Goal: Transaction & Acquisition: Download file/media

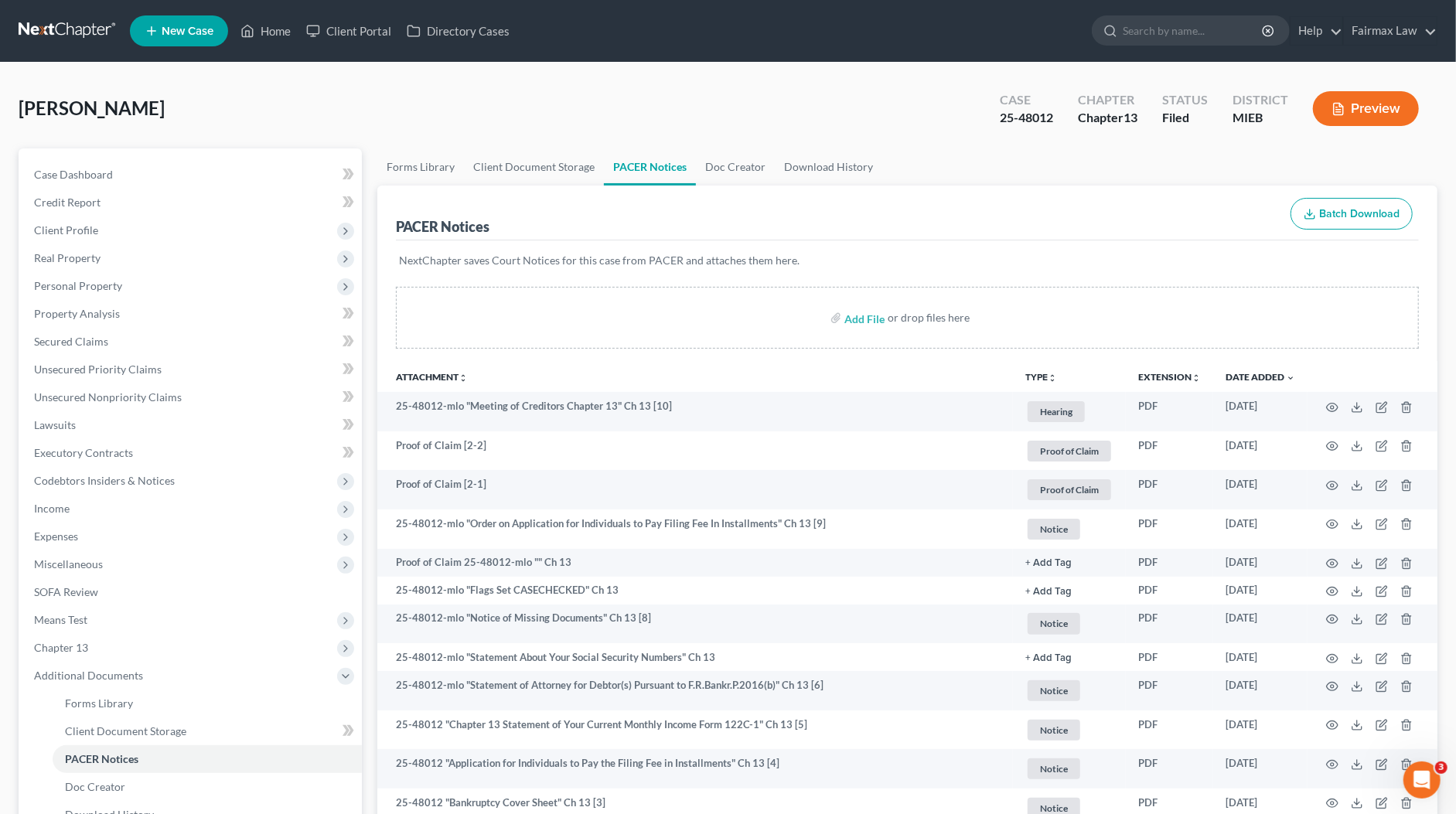
click at [61, 26] on link at bounding box center [68, 30] width 99 height 27
click at [75, 34] on link at bounding box center [68, 30] width 99 height 27
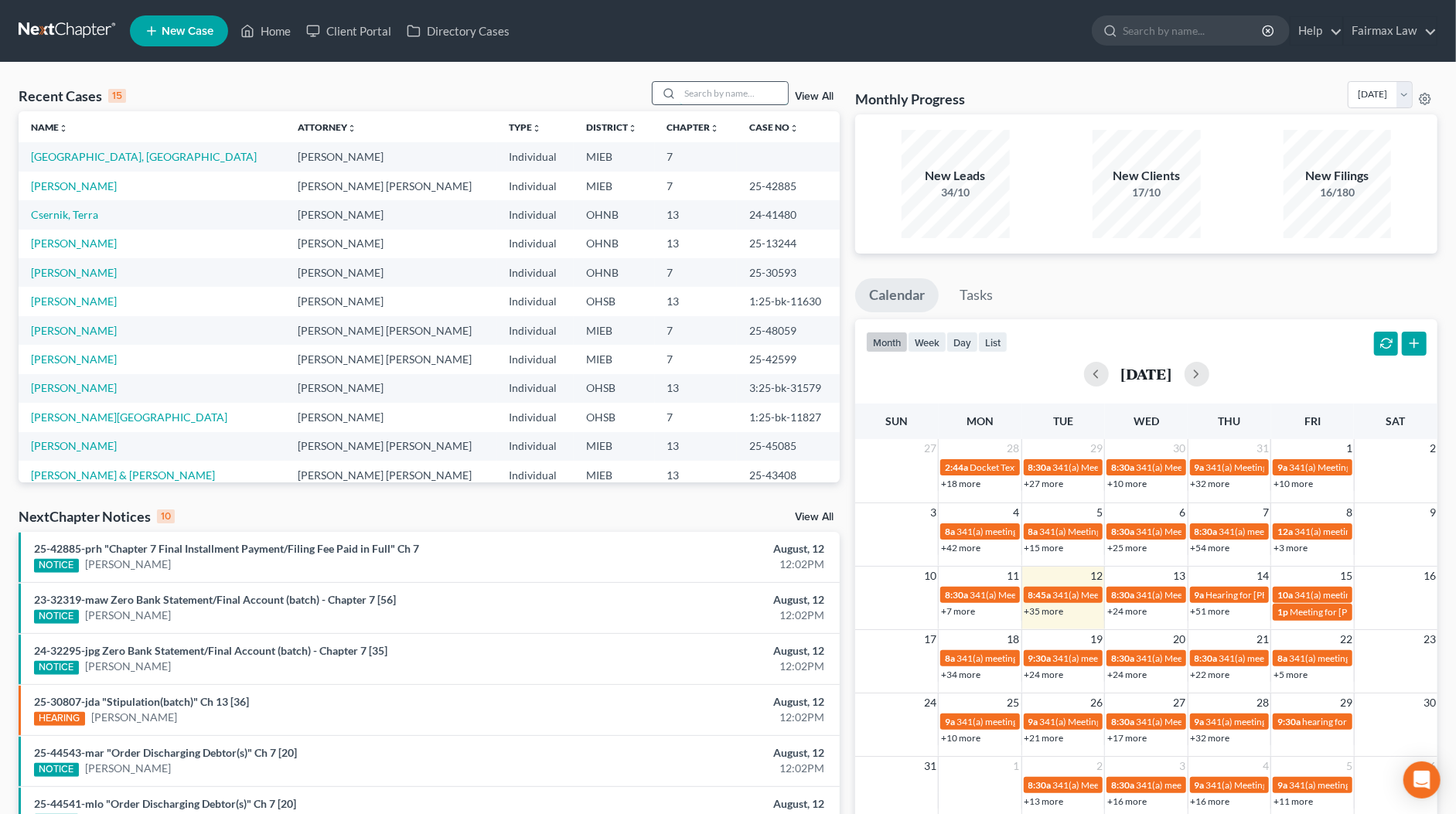
click at [756, 94] on input "search" at bounding box center [734, 92] width 108 height 22
paste input "12220"
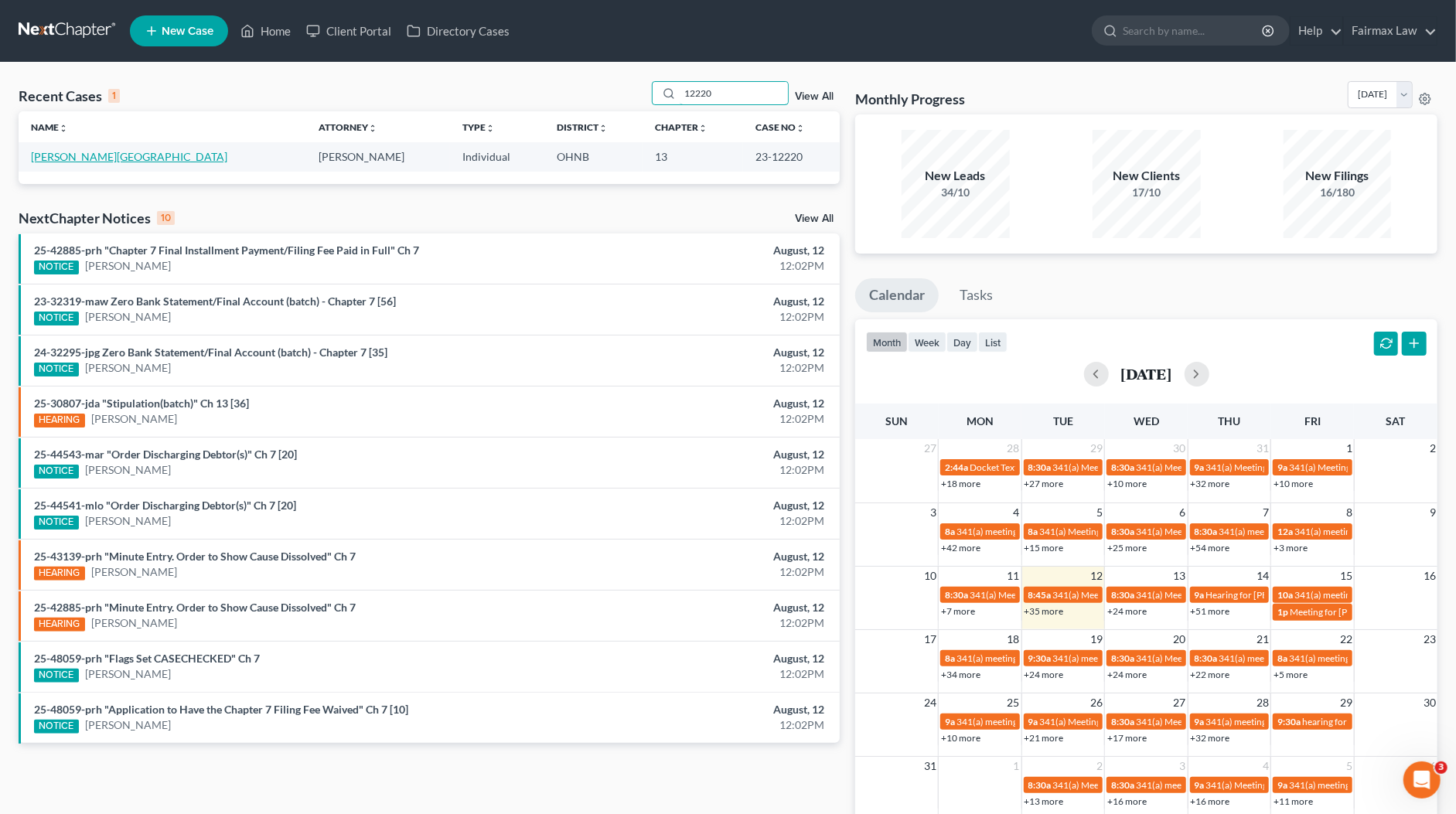
type input "12220"
click at [86, 152] on link "[PERSON_NAME][GEOGRAPHIC_DATA]" at bounding box center [129, 156] width 197 height 13
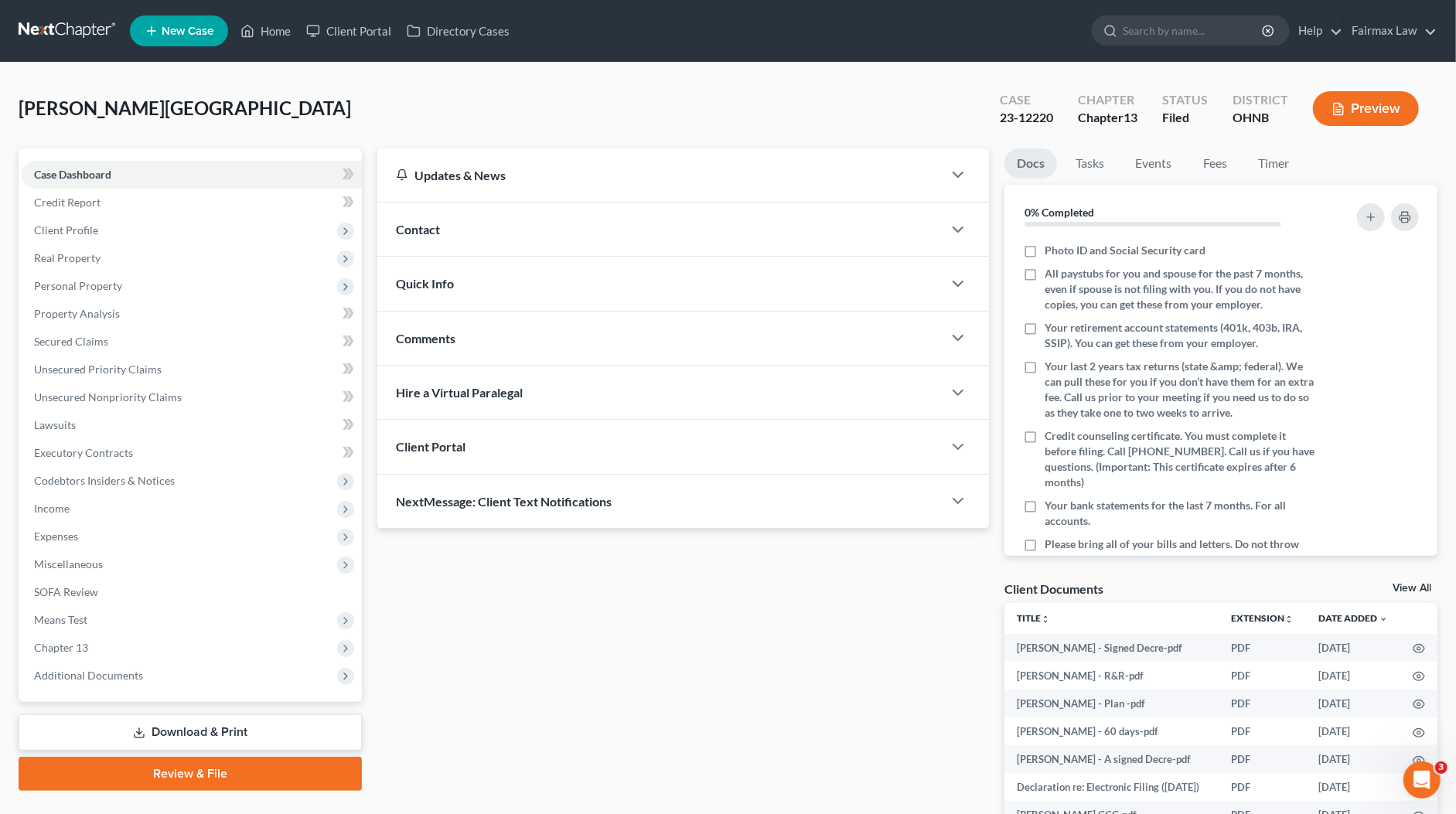
click at [1037, 114] on div "23-12220" at bounding box center [1026, 118] width 53 height 18
copy div "12220"
drag, startPoint x: 136, startPoint y: 110, endPoint x: 15, endPoint y: 104, distance: 121.1
click at [15, 104] on div "[PERSON_NAME] Upgraded Case 23-12220 Chapter Chapter 13 Status [GEOGRAPHIC_DATA…" at bounding box center [728, 480] width 1456 height 834
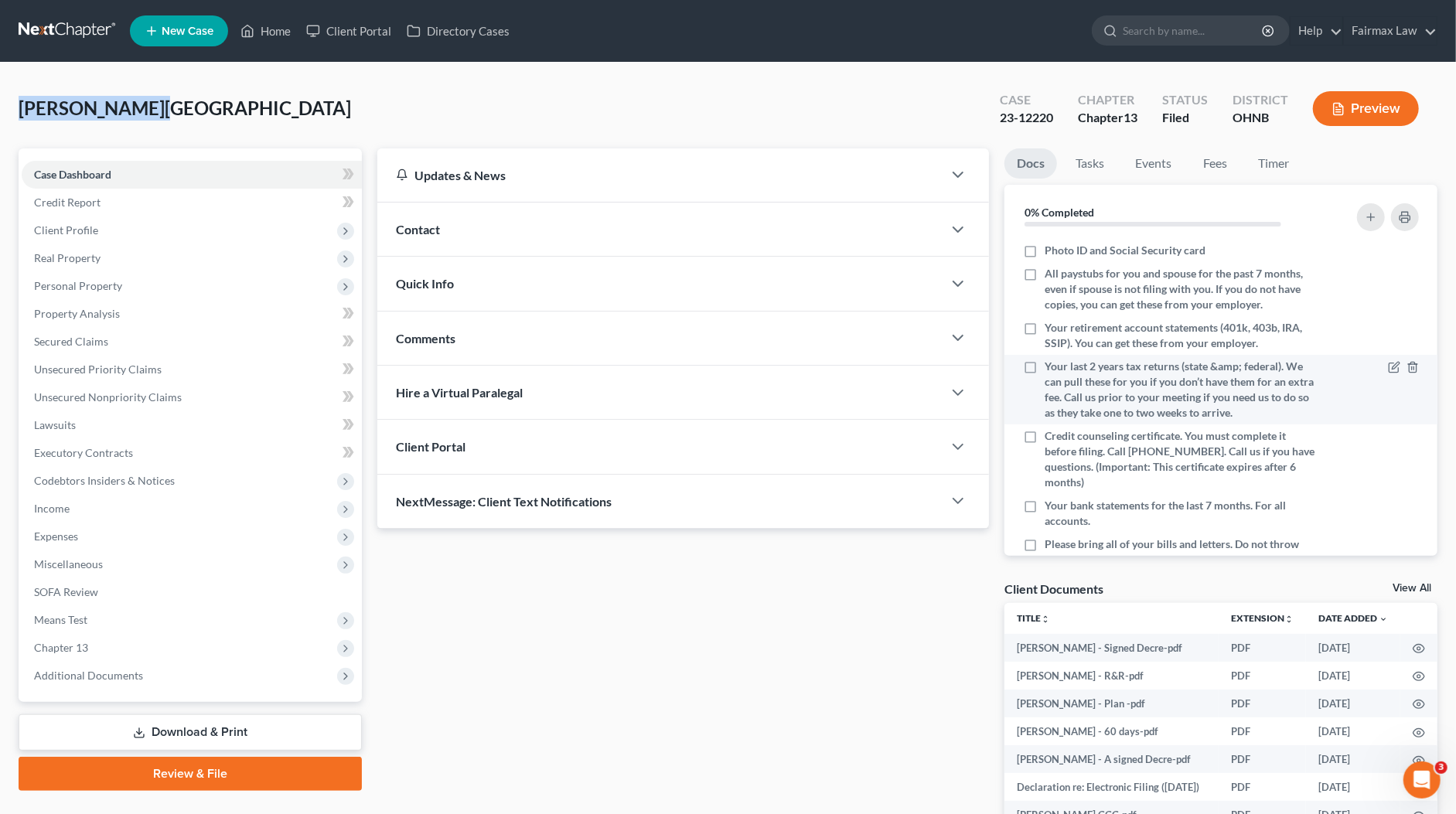
copy span "[PERSON_NAME][GEOGRAPHIC_DATA]"
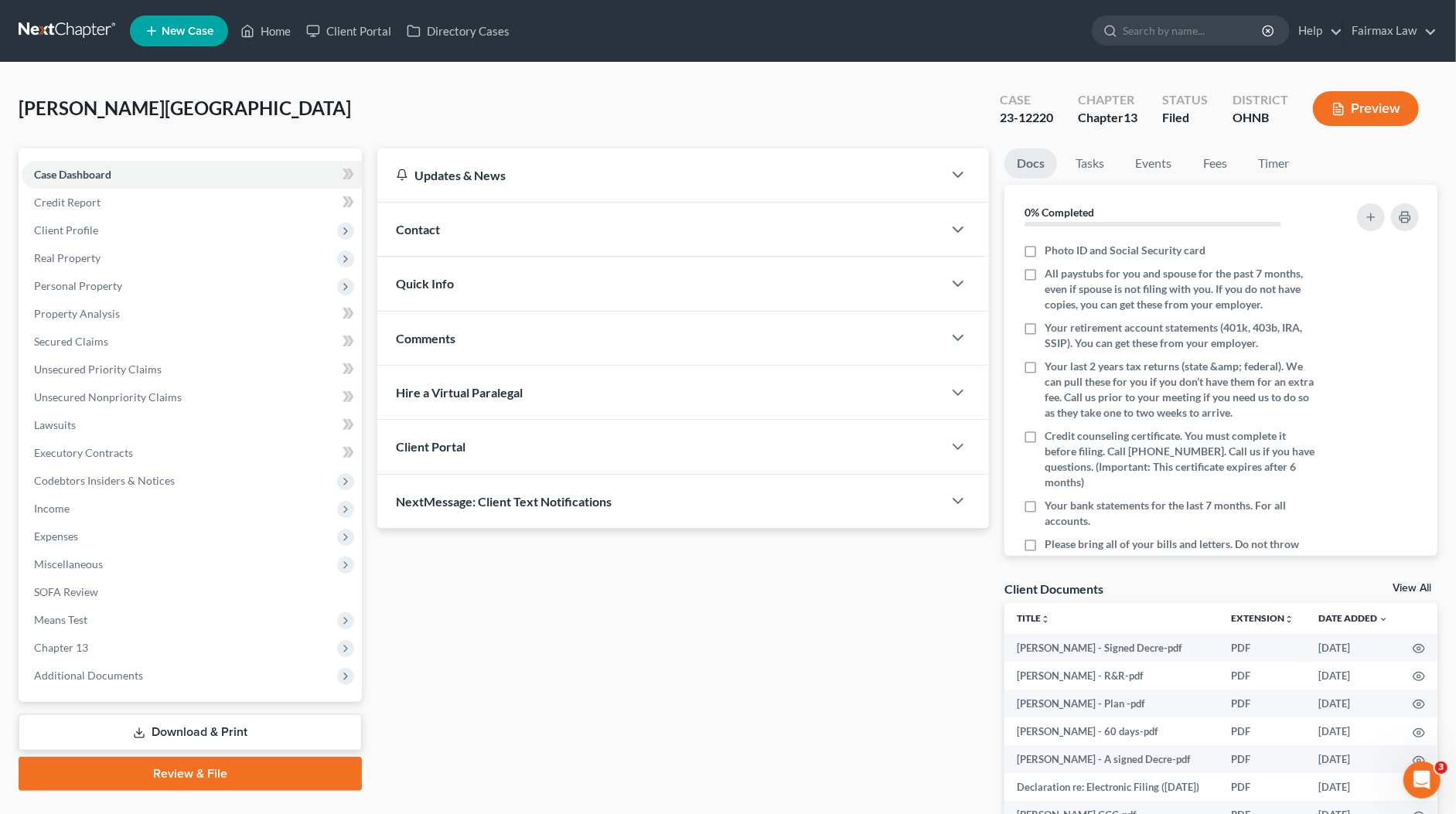
click at [1021, 112] on div "23-12220" at bounding box center [1026, 118] width 53 height 18
click at [1022, 112] on div "23-12220" at bounding box center [1026, 118] width 53 height 18
copy div "23-12220"
click at [788, 128] on div "[PERSON_NAME] Upgraded Case 23-12220 Chapter Chapter 13 Status [GEOGRAPHIC_DATA…" at bounding box center [728, 115] width 1419 height 67
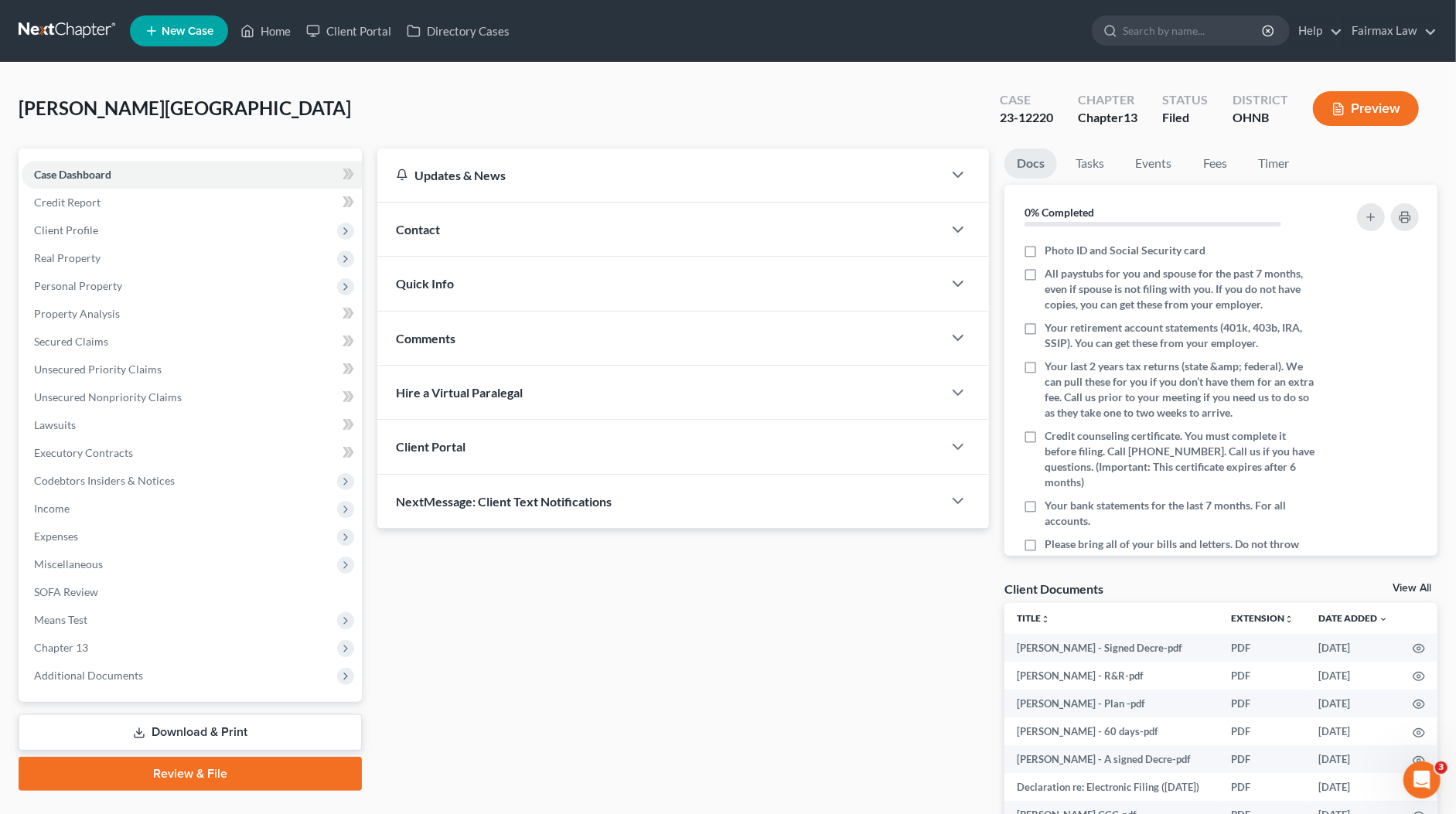
click at [1020, 112] on div "23-12220" at bounding box center [1026, 118] width 53 height 18
copy div "23-12220"
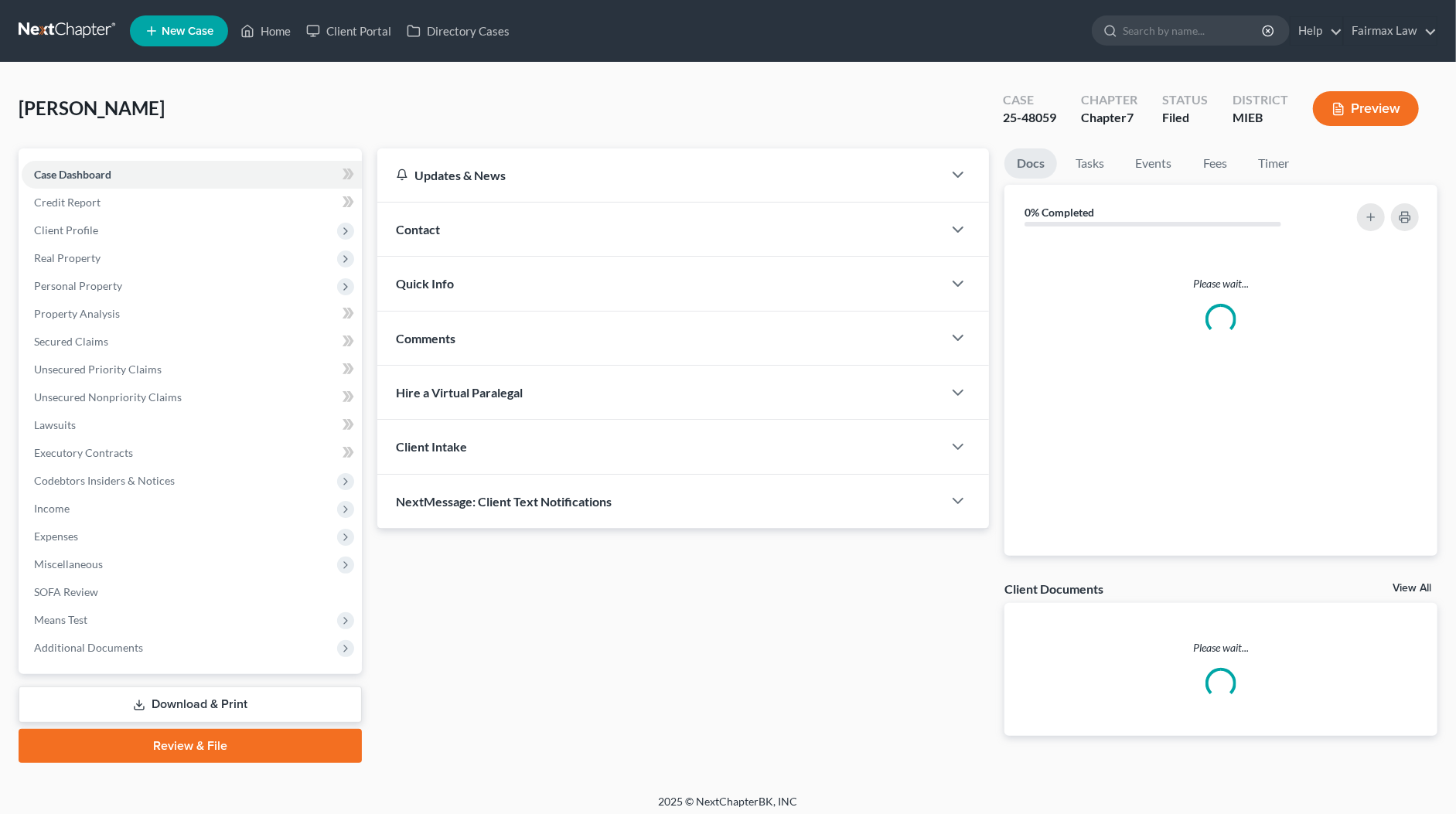
click at [175, 694] on link "Download & Print" at bounding box center [190, 704] width 343 height 36
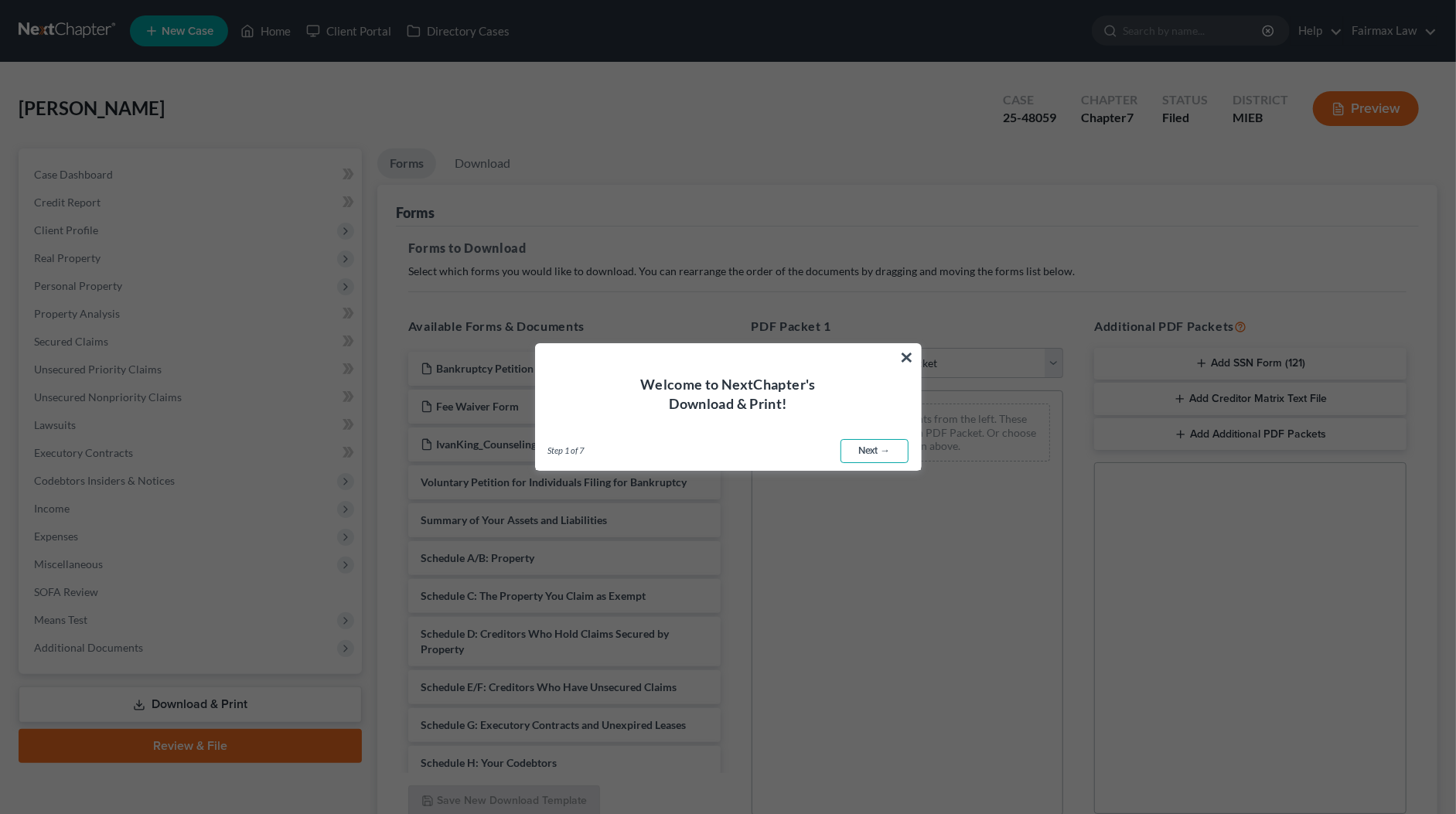
click at [877, 448] on link "Next →" at bounding box center [875, 452] width 68 height 25
select select "0"
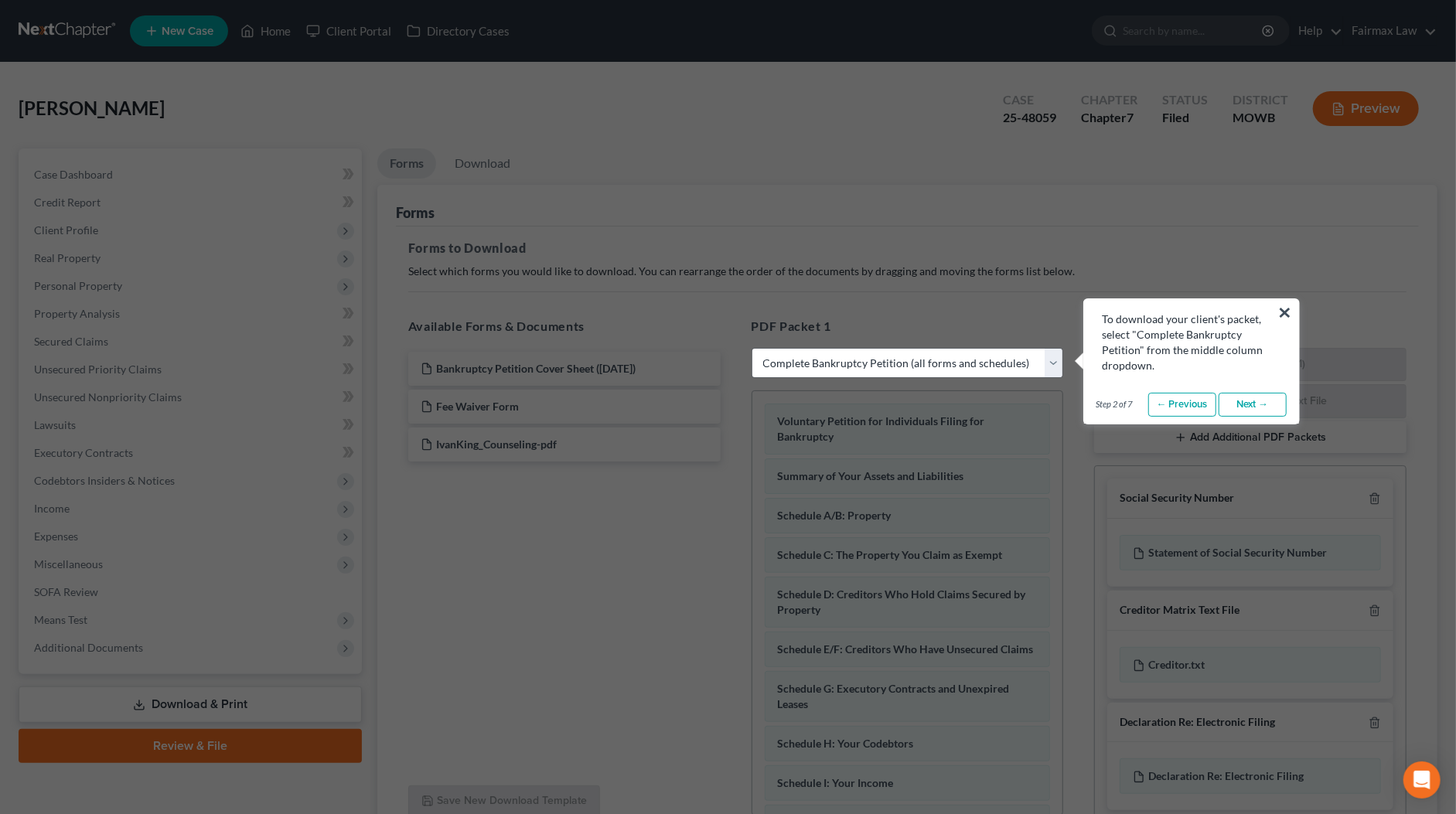
click at [1253, 403] on link "Next →" at bounding box center [1252, 405] width 68 height 25
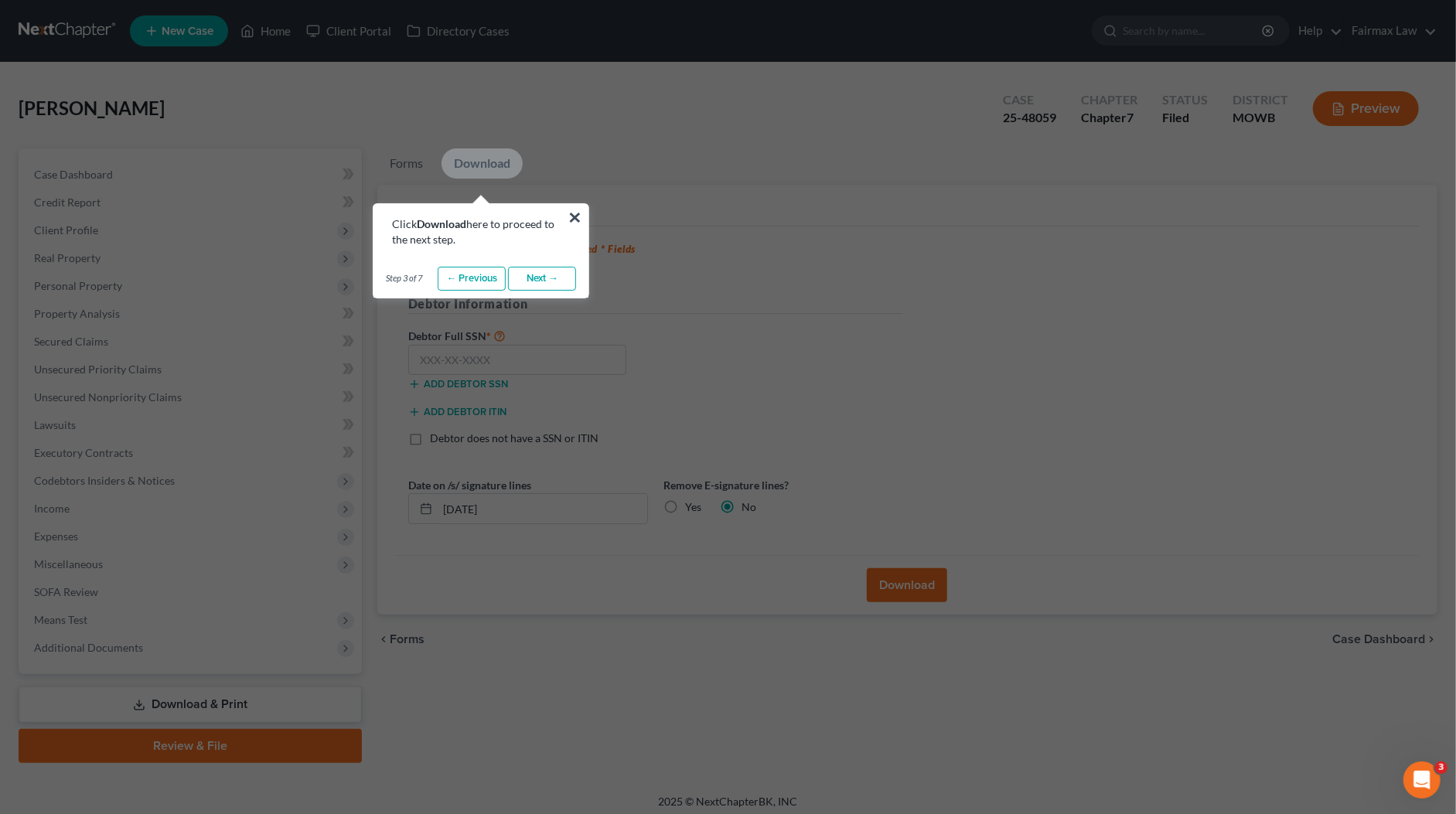
click at [536, 274] on link "Next →" at bounding box center [541, 279] width 68 height 25
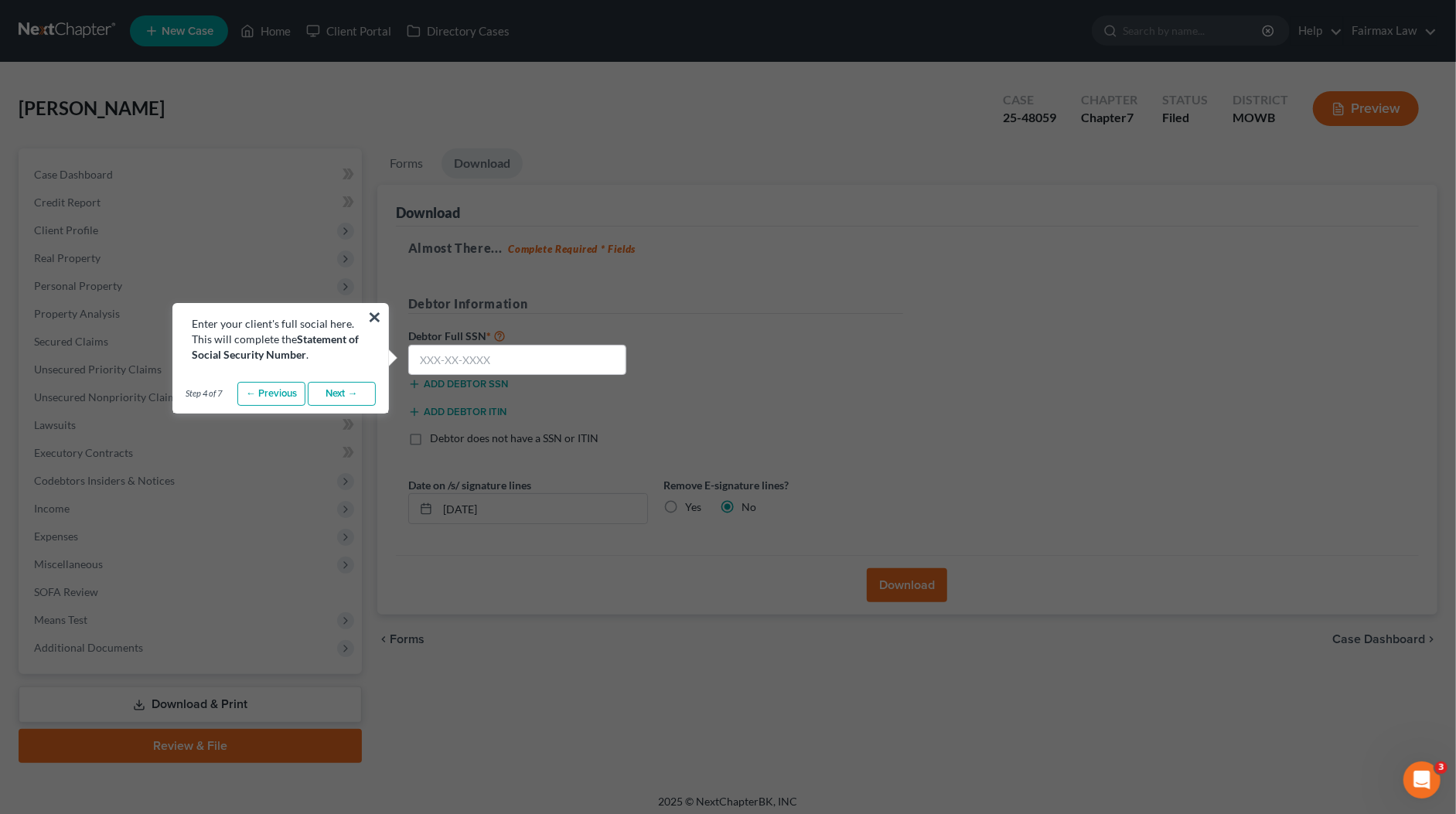
click at [341, 399] on link "Next →" at bounding box center [341, 394] width 68 height 25
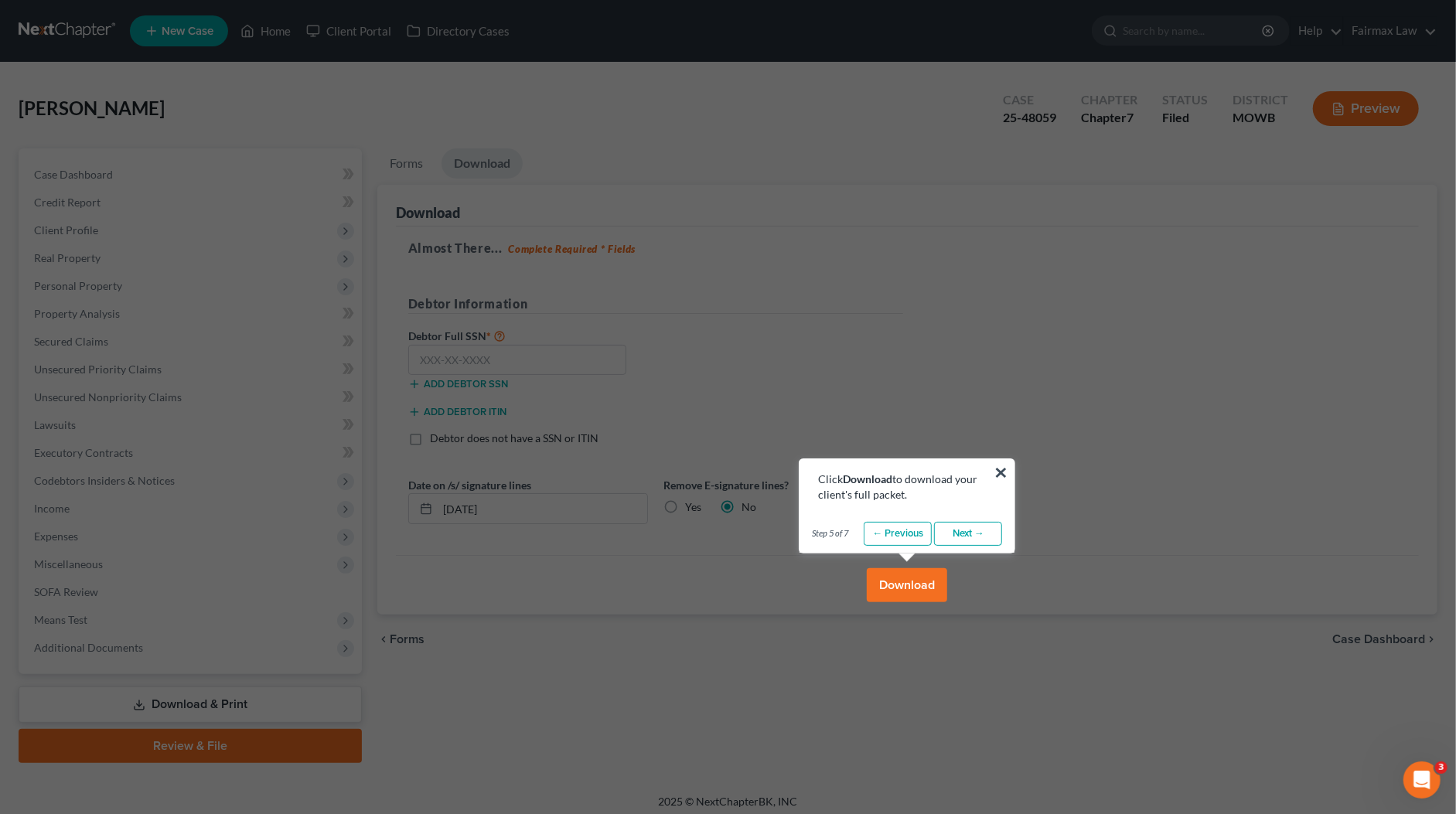
click at [977, 537] on link "Next →" at bounding box center [968, 534] width 68 height 25
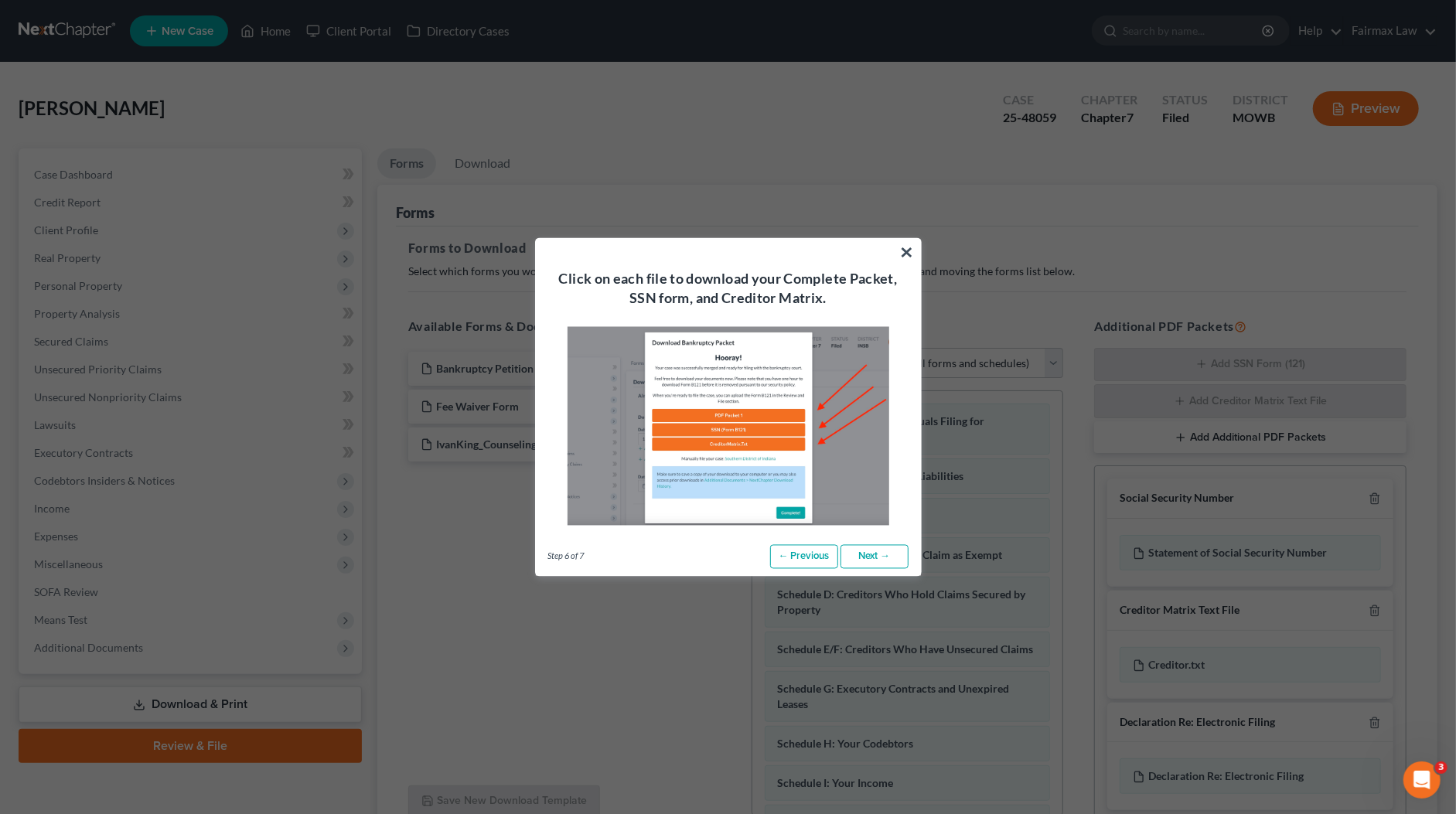
click at [867, 562] on link "Next →" at bounding box center [875, 556] width 68 height 25
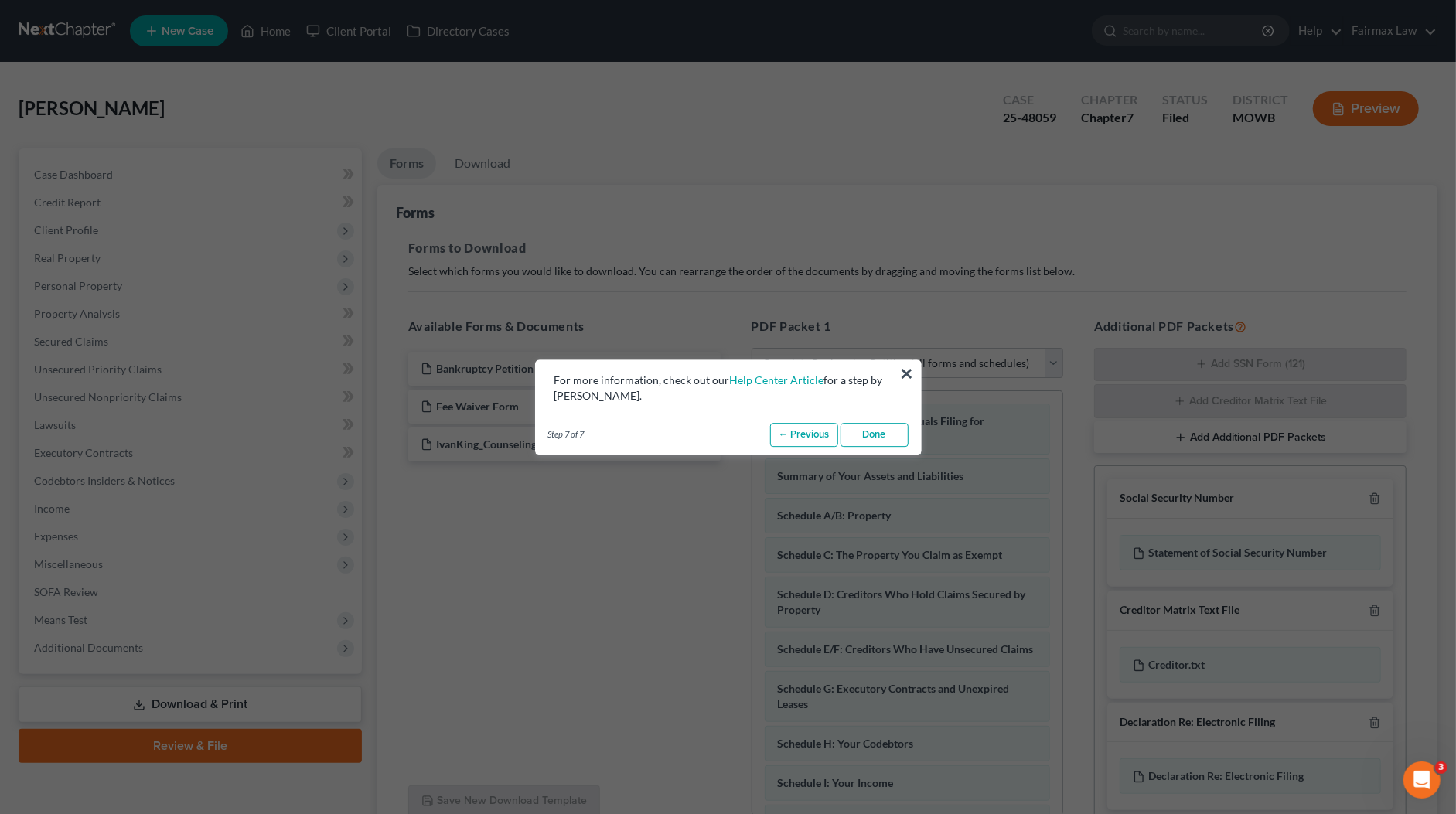
click at [876, 433] on link "Done" at bounding box center [875, 435] width 68 height 25
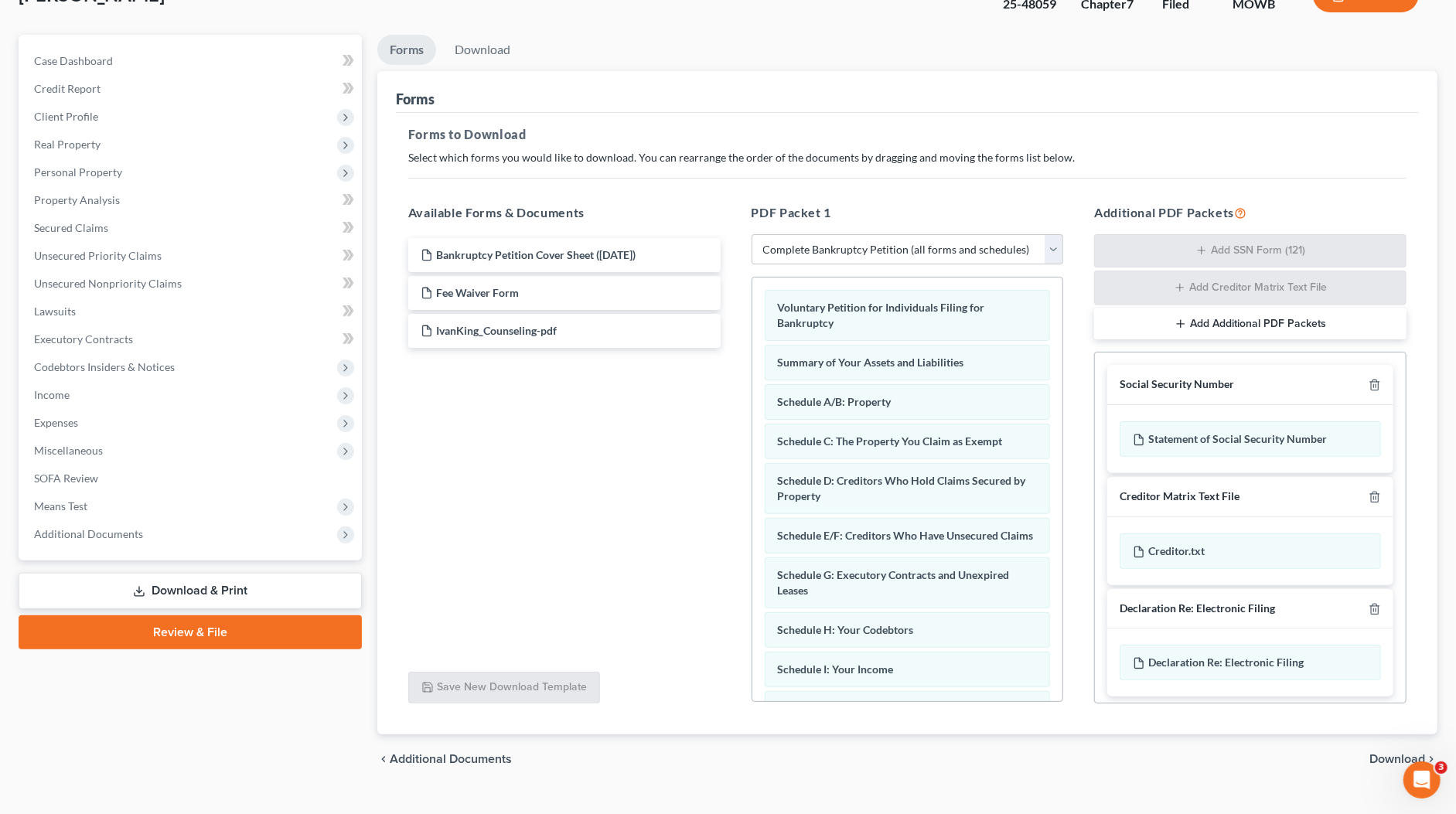
scroll to position [139, 0]
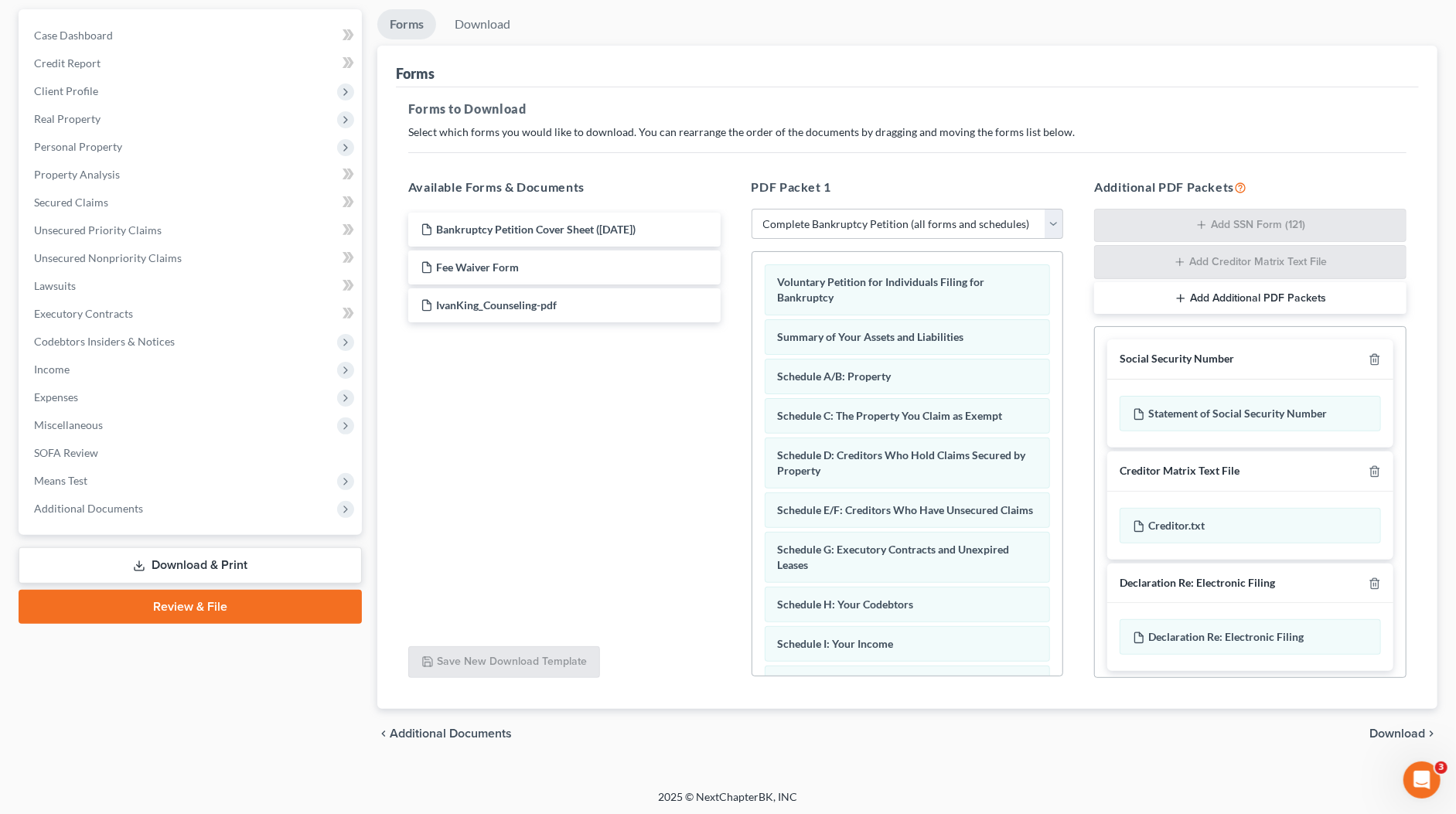
click at [205, 561] on link "Download & Print" at bounding box center [190, 565] width 343 height 36
click at [110, 505] on span "Additional Documents" at bounding box center [88, 508] width 109 height 13
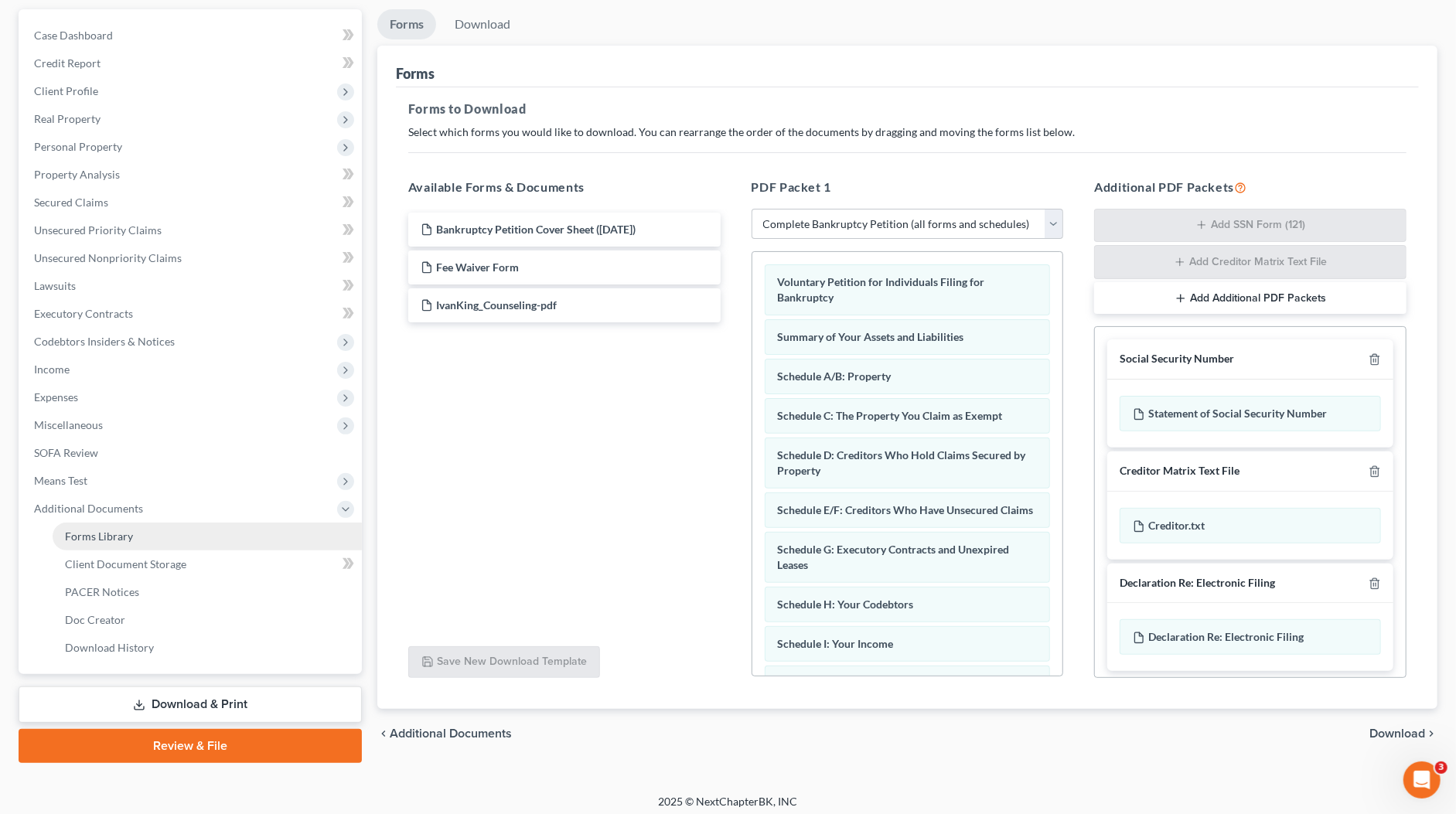
click at [139, 534] on link "Forms Library" at bounding box center [206, 536] width 309 height 27
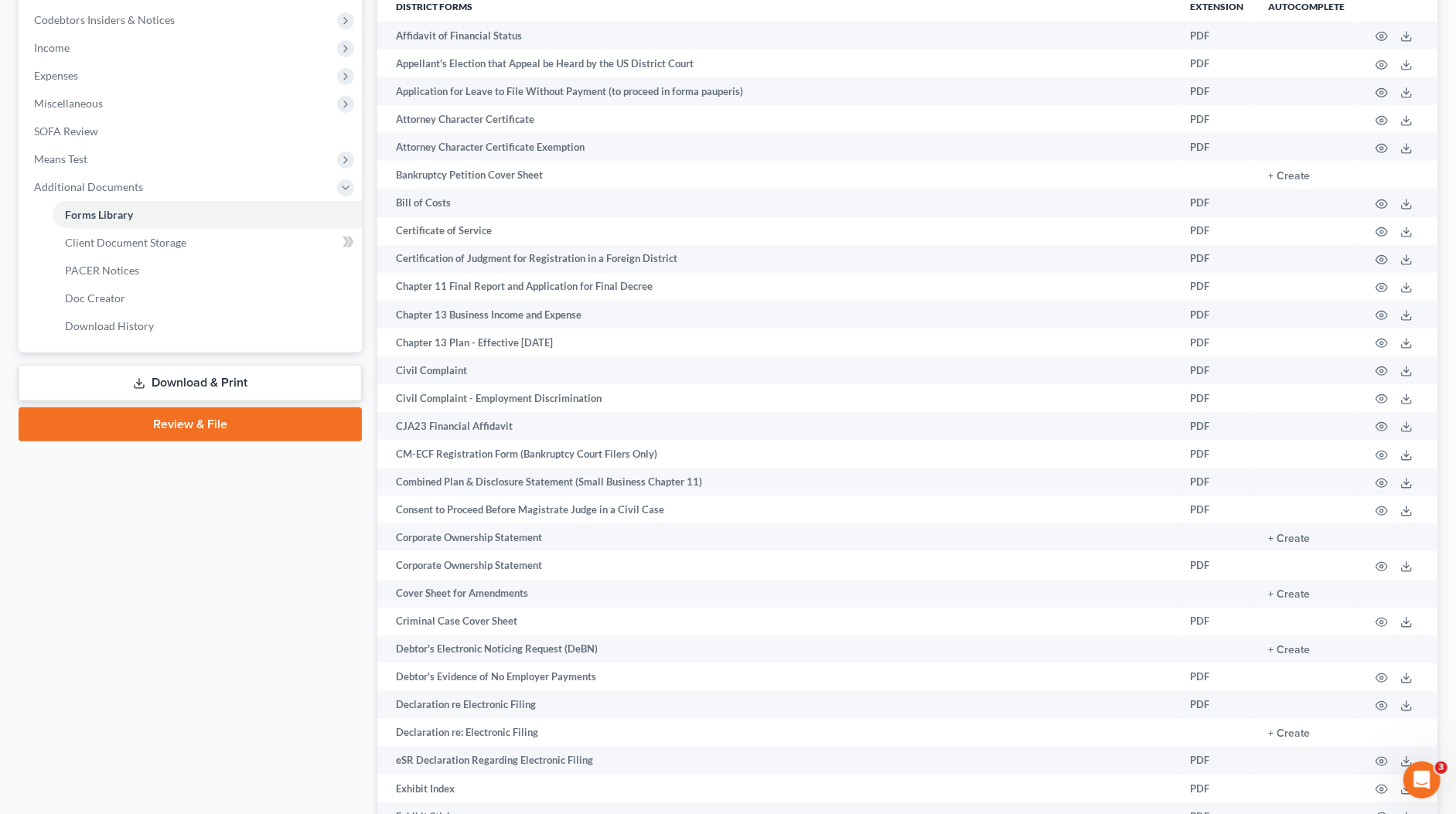
scroll to position [605, 0]
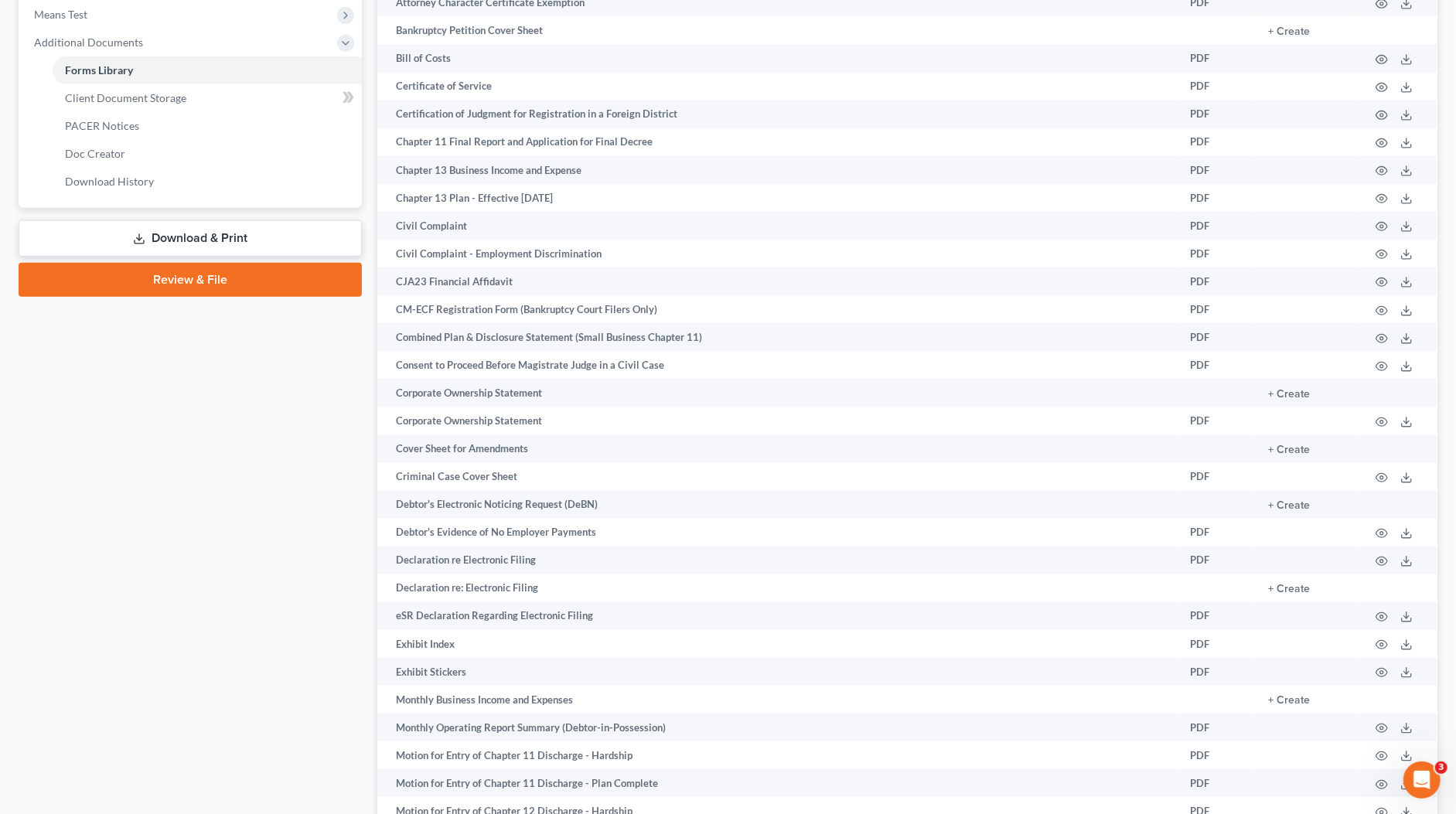
click at [180, 228] on link "Download & Print" at bounding box center [190, 238] width 343 height 36
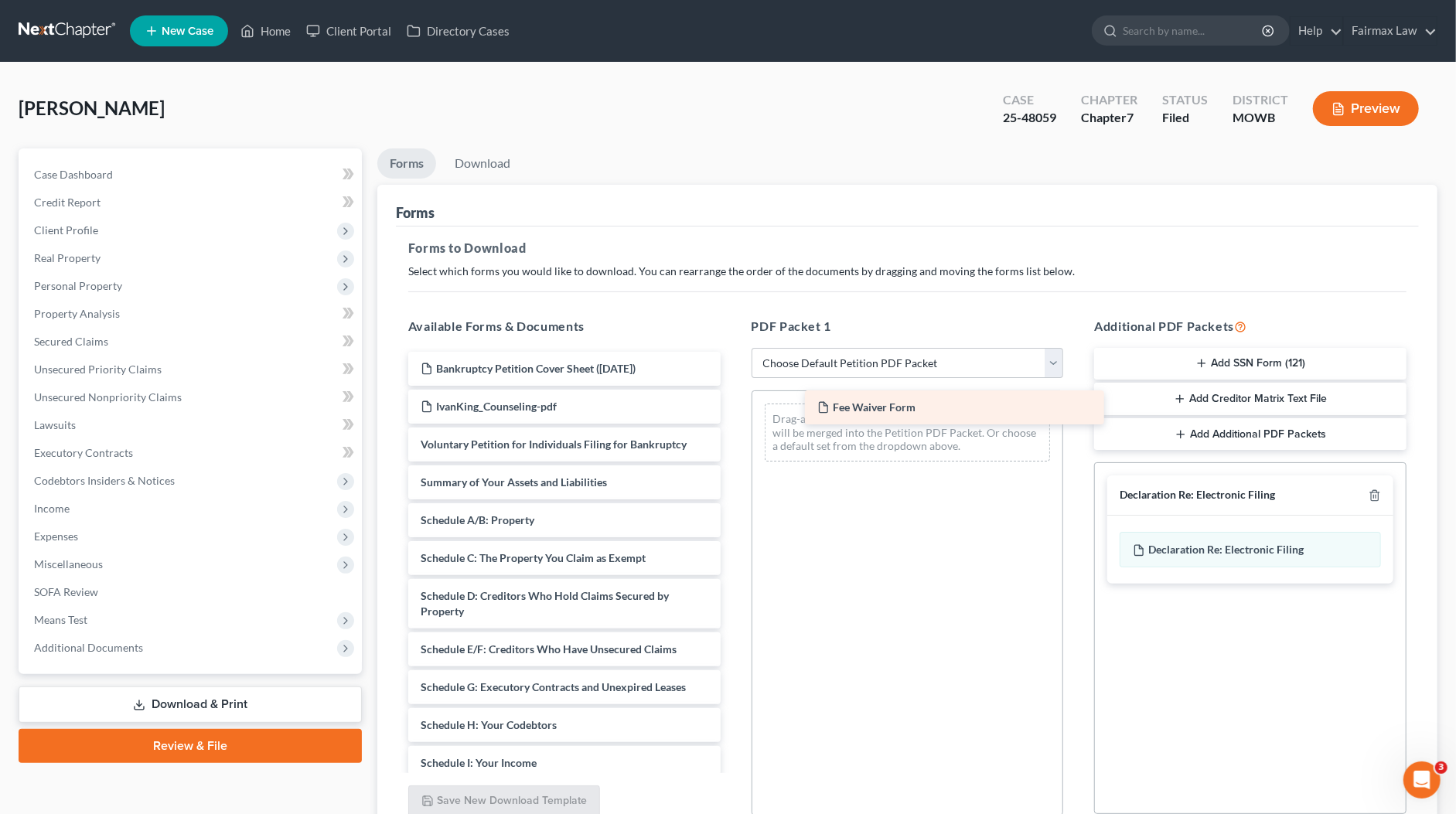
drag, startPoint x: 543, startPoint y: 407, endPoint x: 917, endPoint y: 409, distance: 374.0
click at [733, 409] on div "Fee Waiver Form Bankruptcy Petition Cover Sheet (08/08/2025) Fee Waiver Form Iv…" at bounding box center [564, 767] width 337 height 831
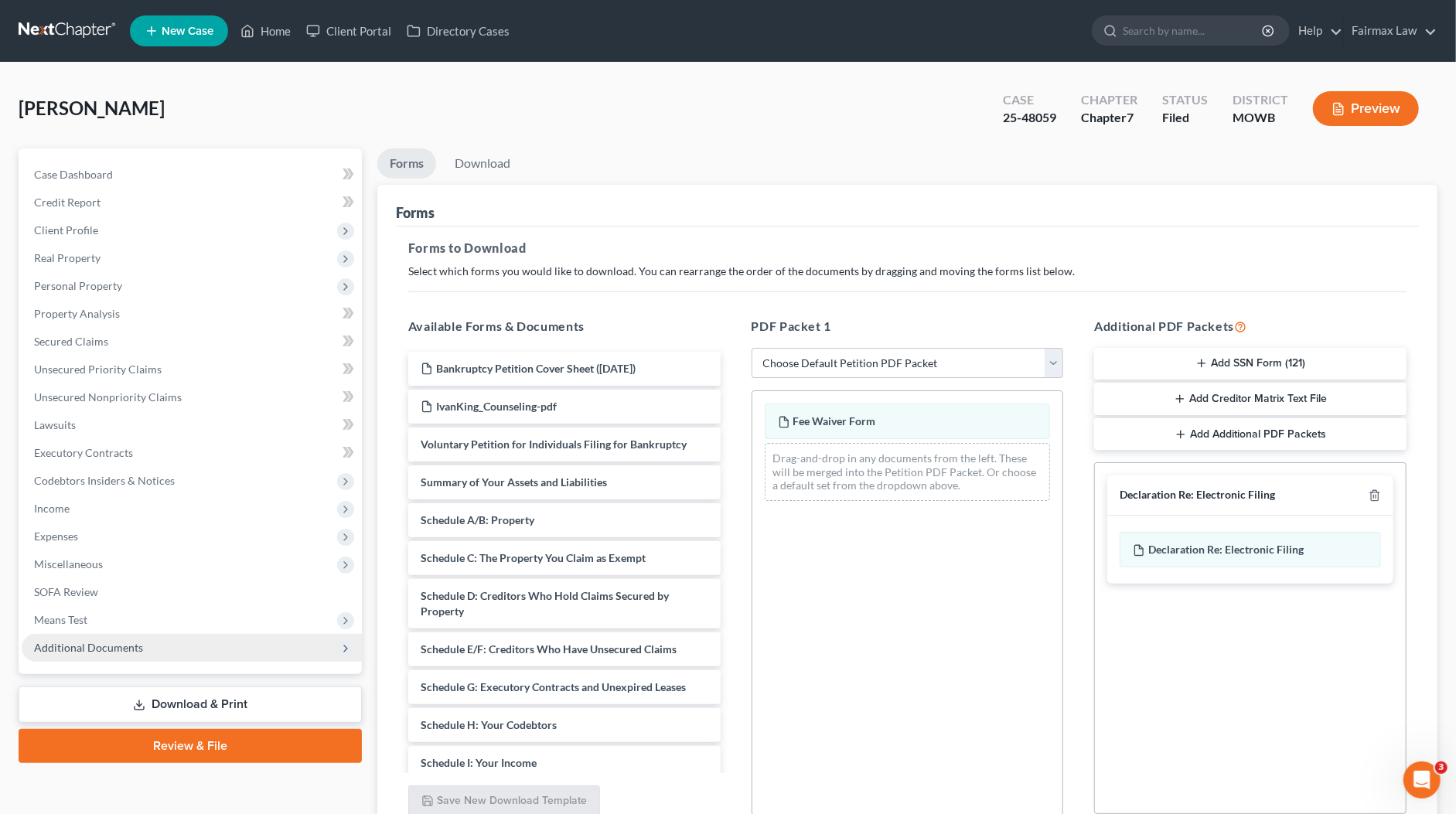
click at [141, 655] on span "Additional Documents" at bounding box center [191, 647] width 340 height 27
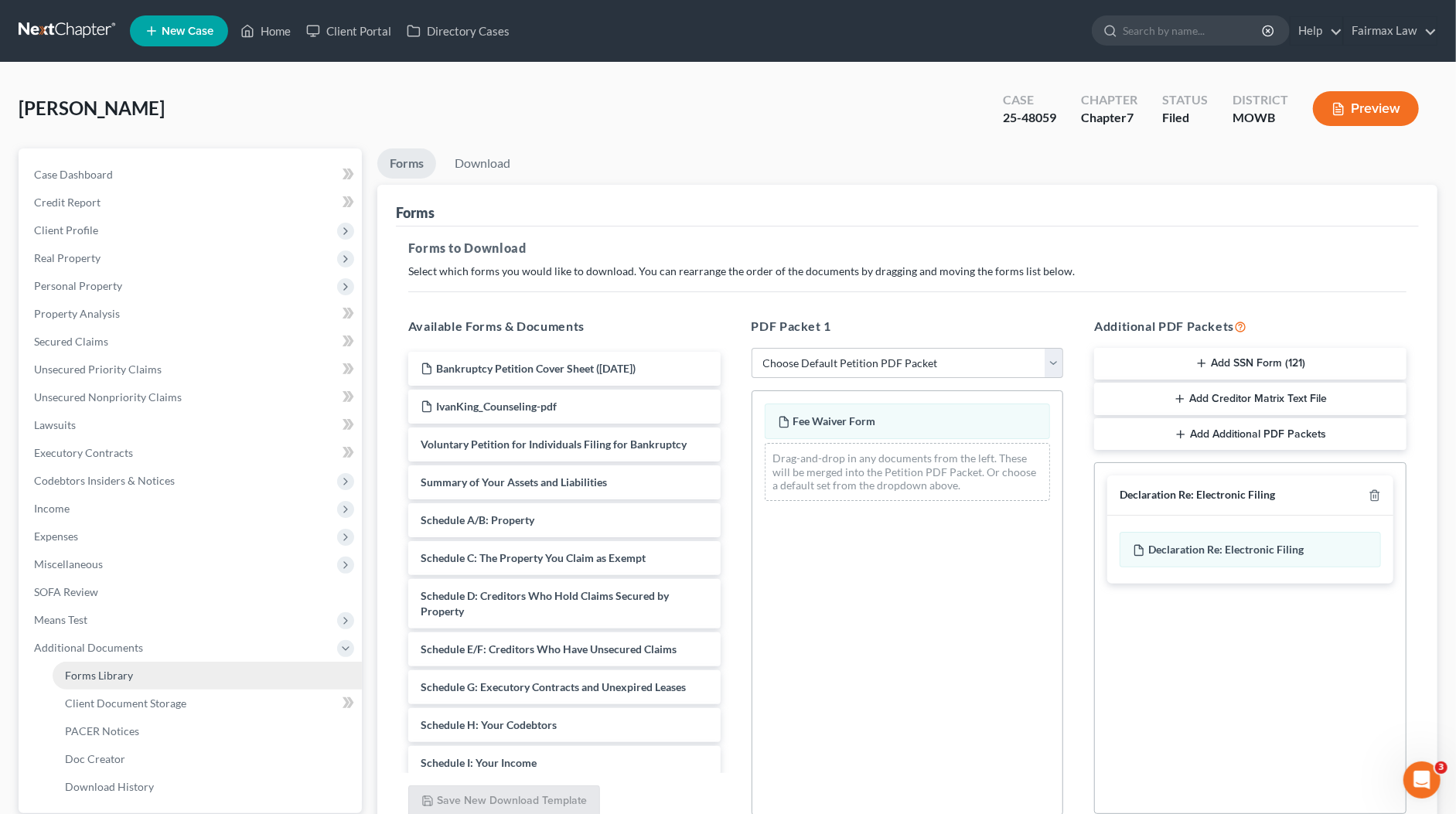
click at [137, 675] on link "Forms Library" at bounding box center [206, 675] width 309 height 27
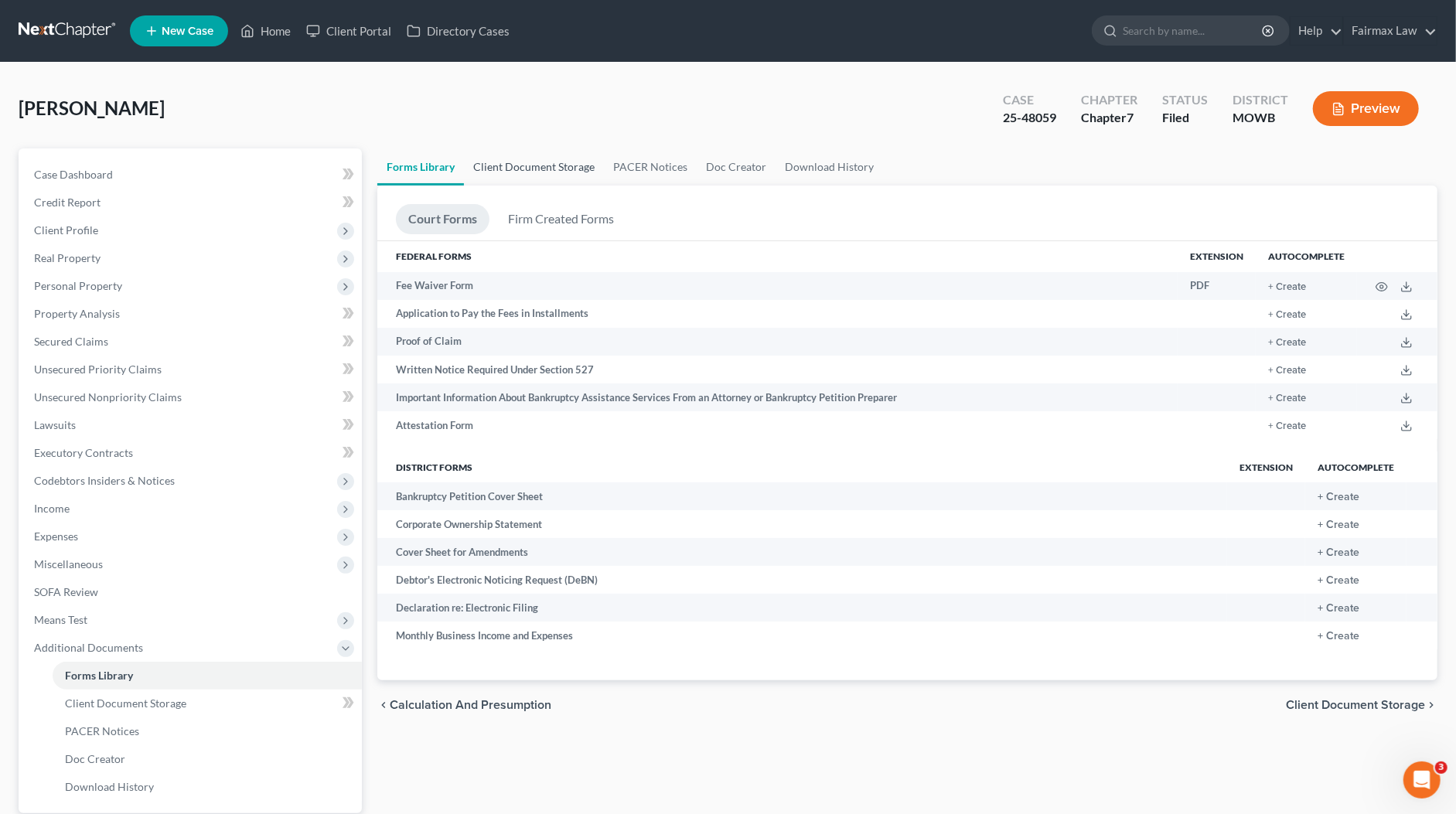
click at [535, 166] on link "Client Document Storage" at bounding box center [534, 167] width 140 height 37
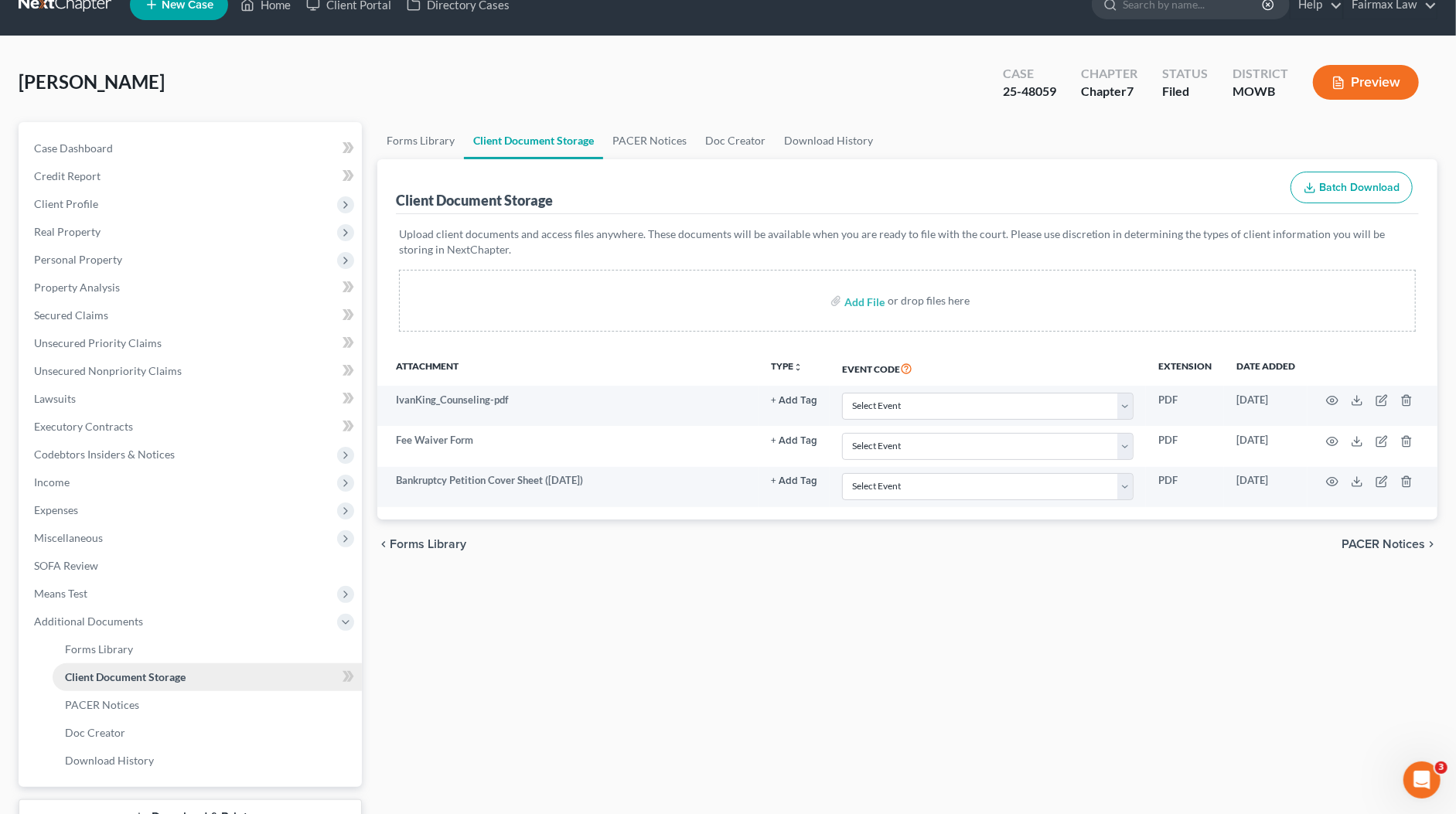
scroll to position [143, 0]
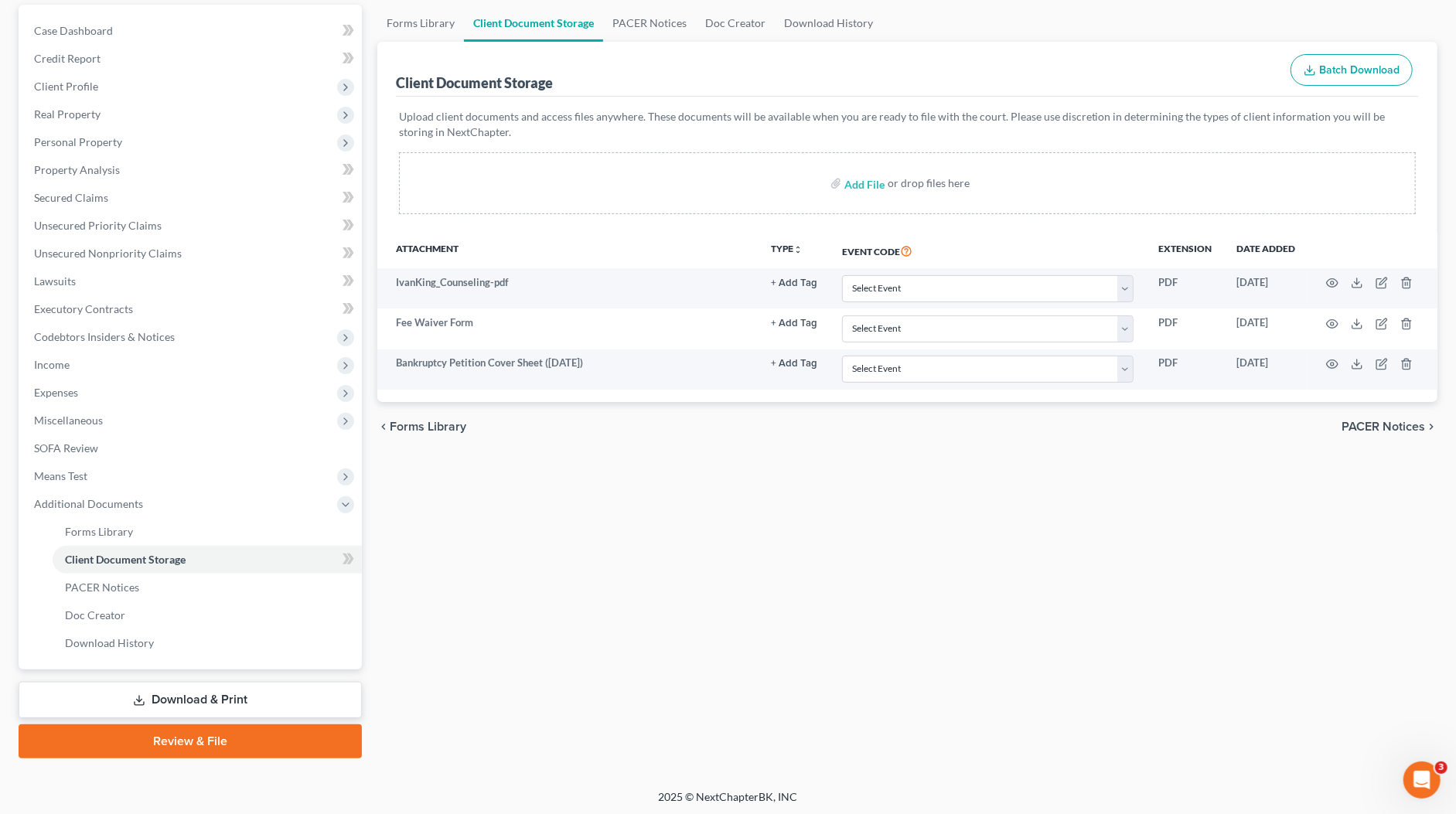
click at [181, 699] on link "Download & Print" at bounding box center [190, 700] width 343 height 36
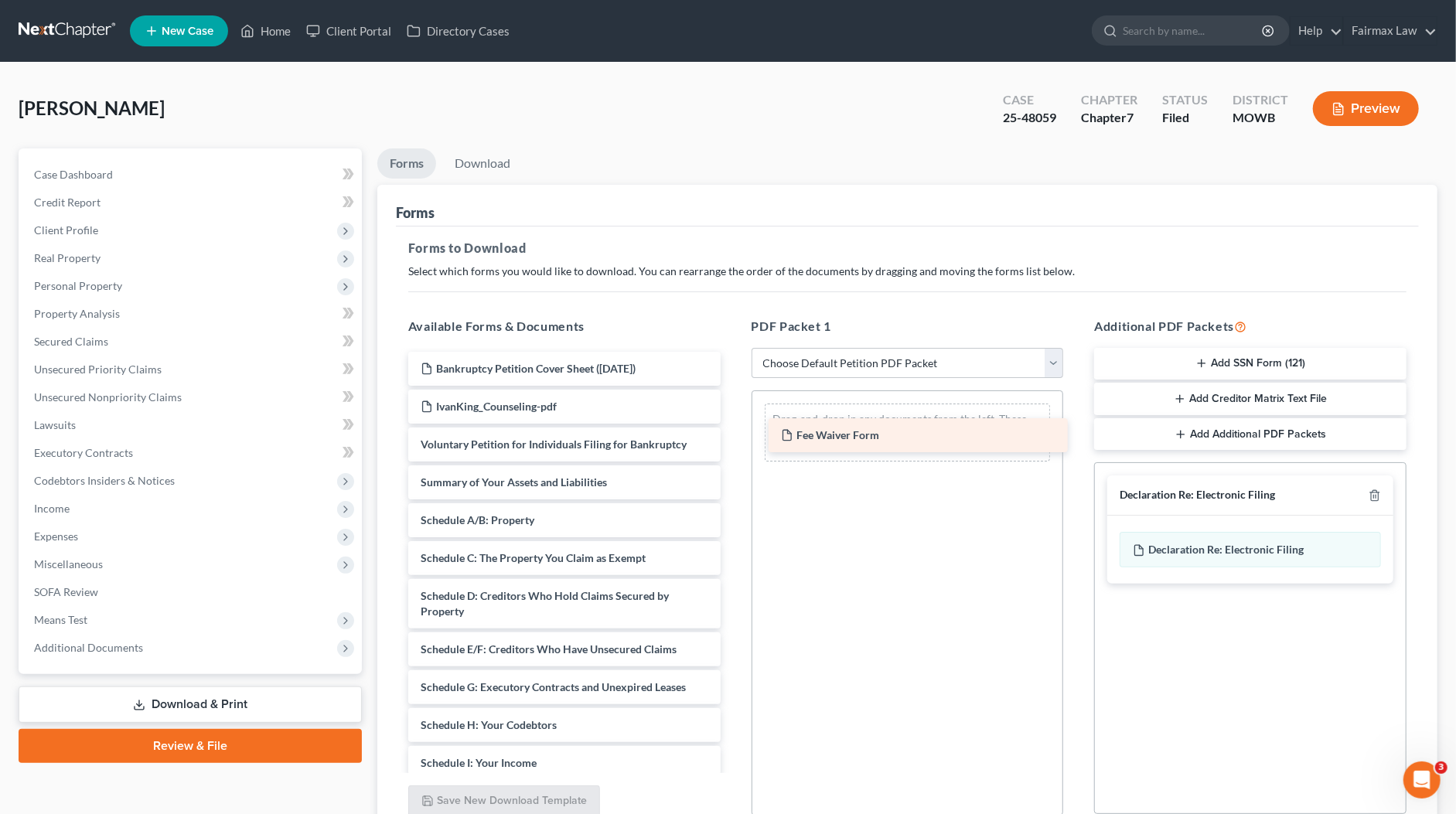
drag, startPoint x: 525, startPoint y: 407, endPoint x: 885, endPoint y: 437, distance: 361.2
click at [733, 437] on div "Fee Waiver Form Bankruptcy Petition Cover Sheet (08/08/2025) Fee Waiver Form Iv…" at bounding box center [564, 767] width 337 height 831
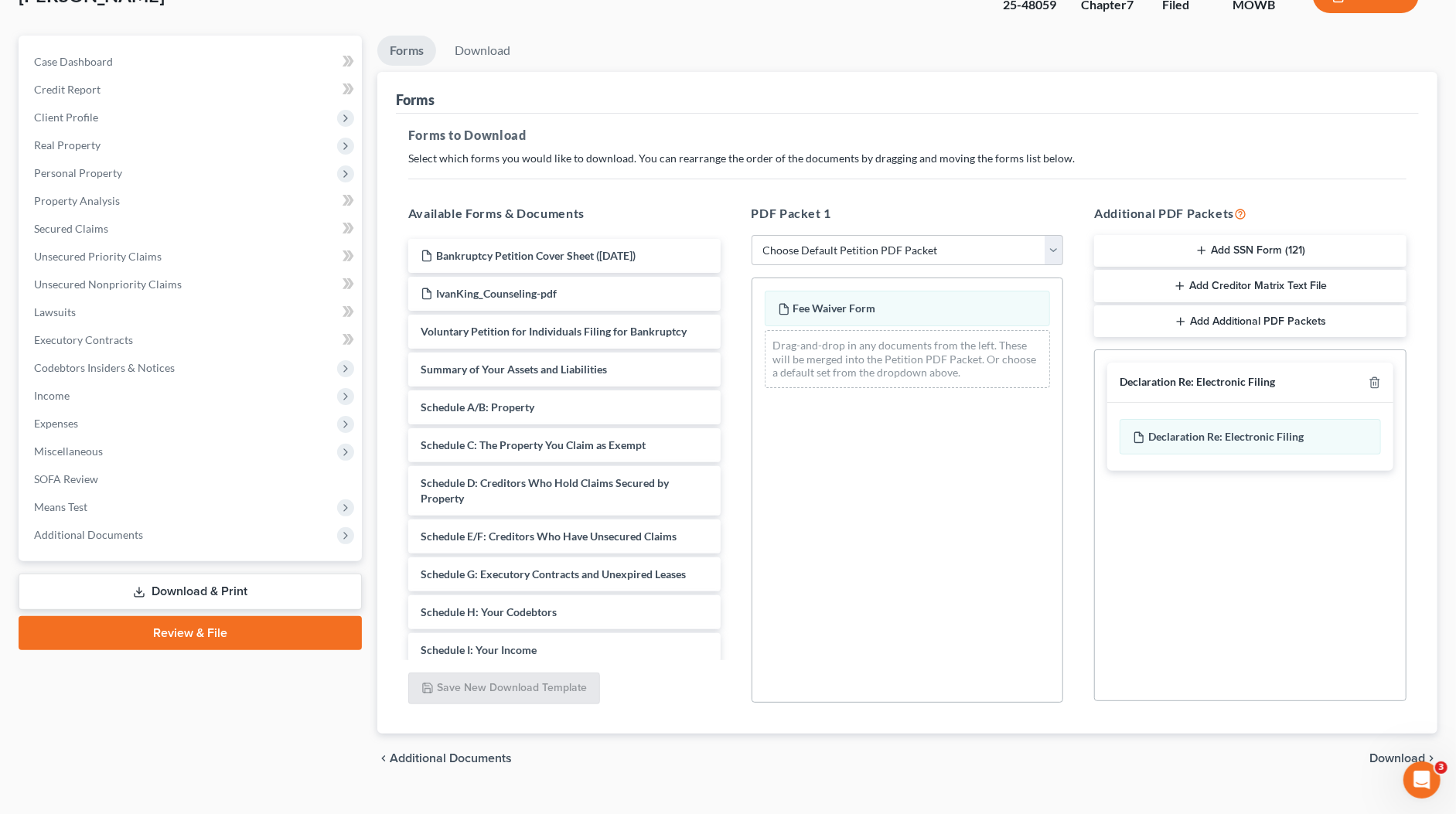
scroll to position [138, 0]
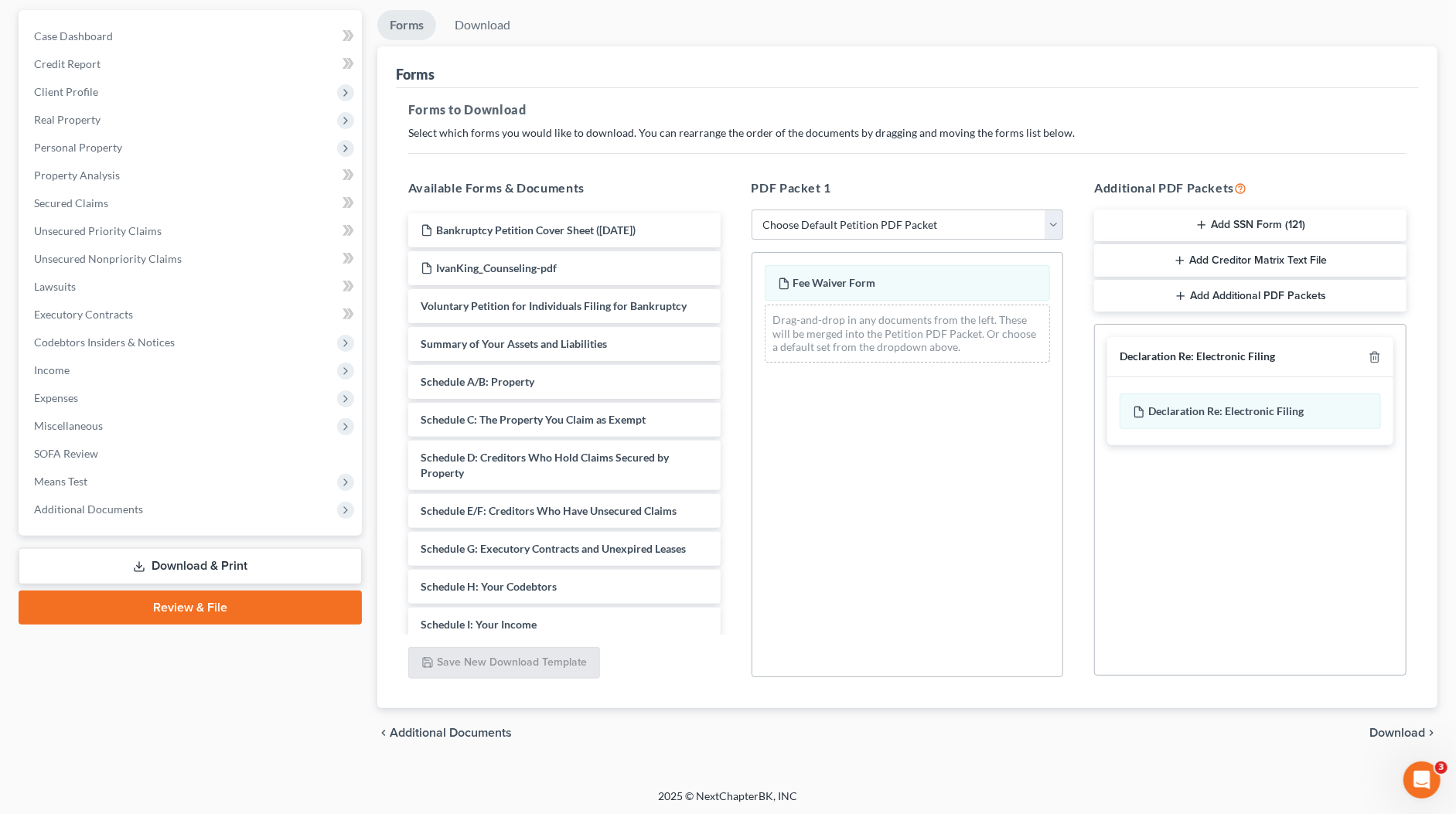
click at [1403, 730] on span "Download" at bounding box center [1397, 733] width 56 height 12
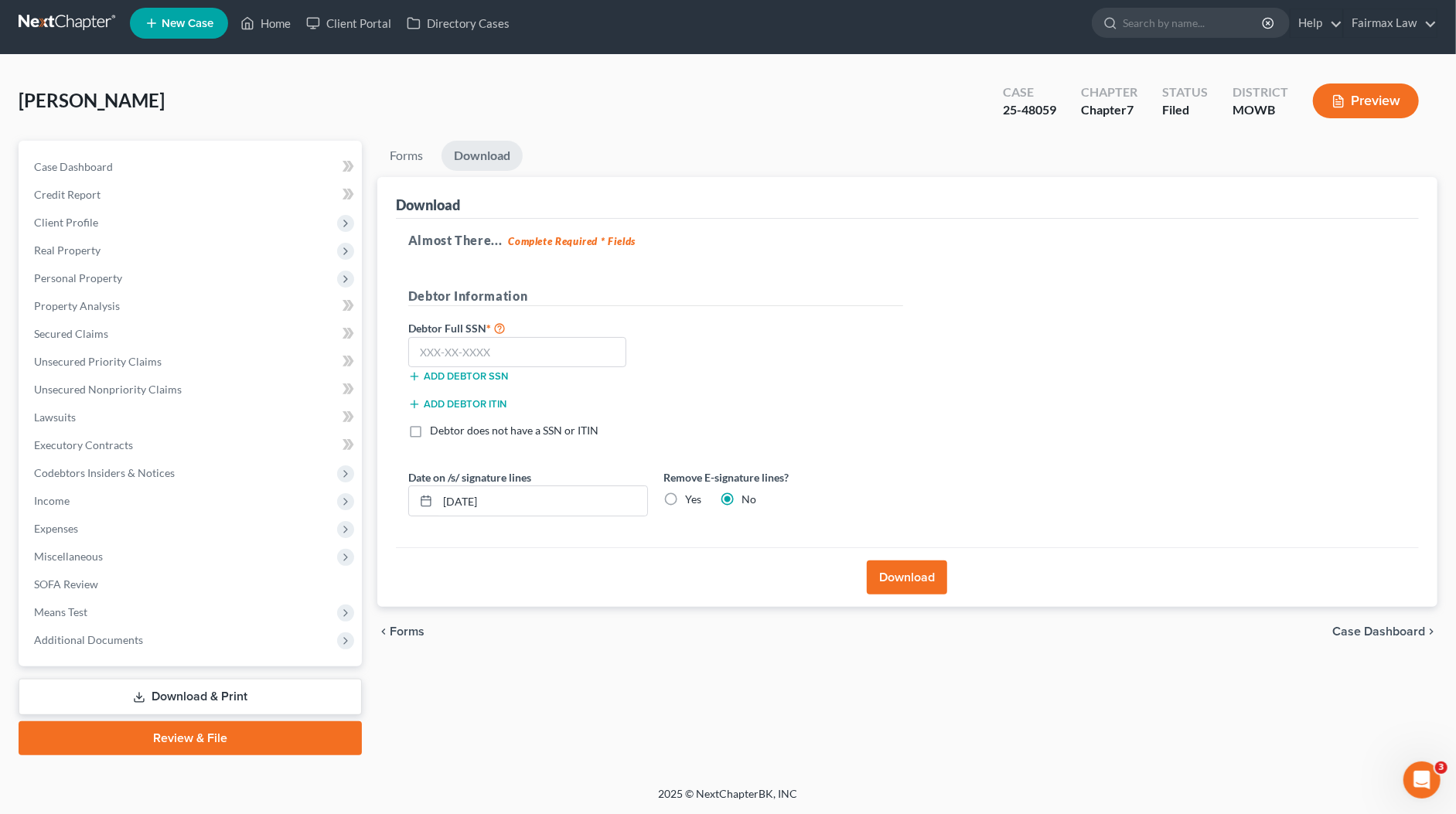
scroll to position [4, 0]
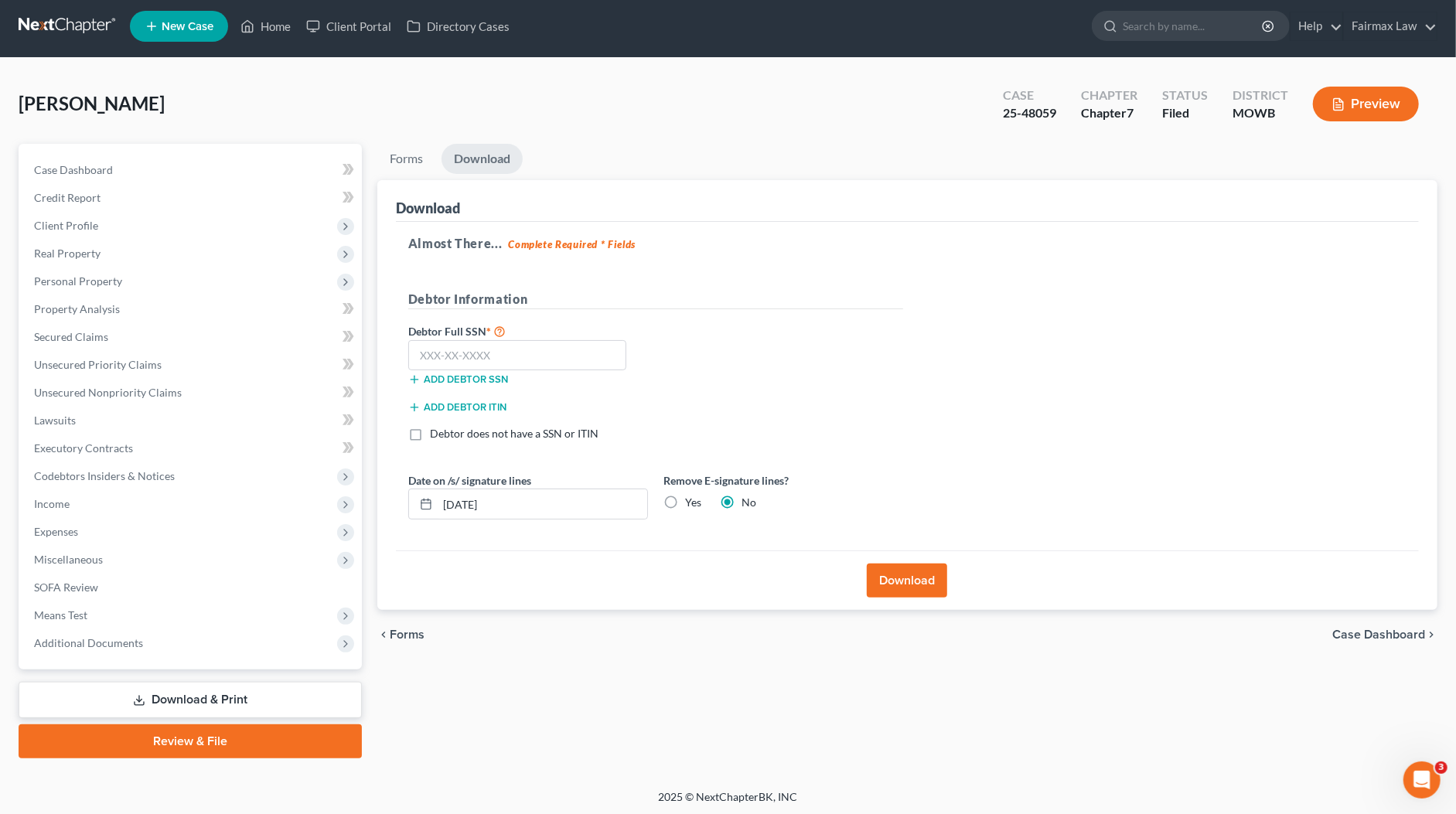
click at [183, 692] on link "Download & Print" at bounding box center [190, 700] width 343 height 36
click at [161, 648] on span "Additional Documents" at bounding box center [191, 642] width 340 height 27
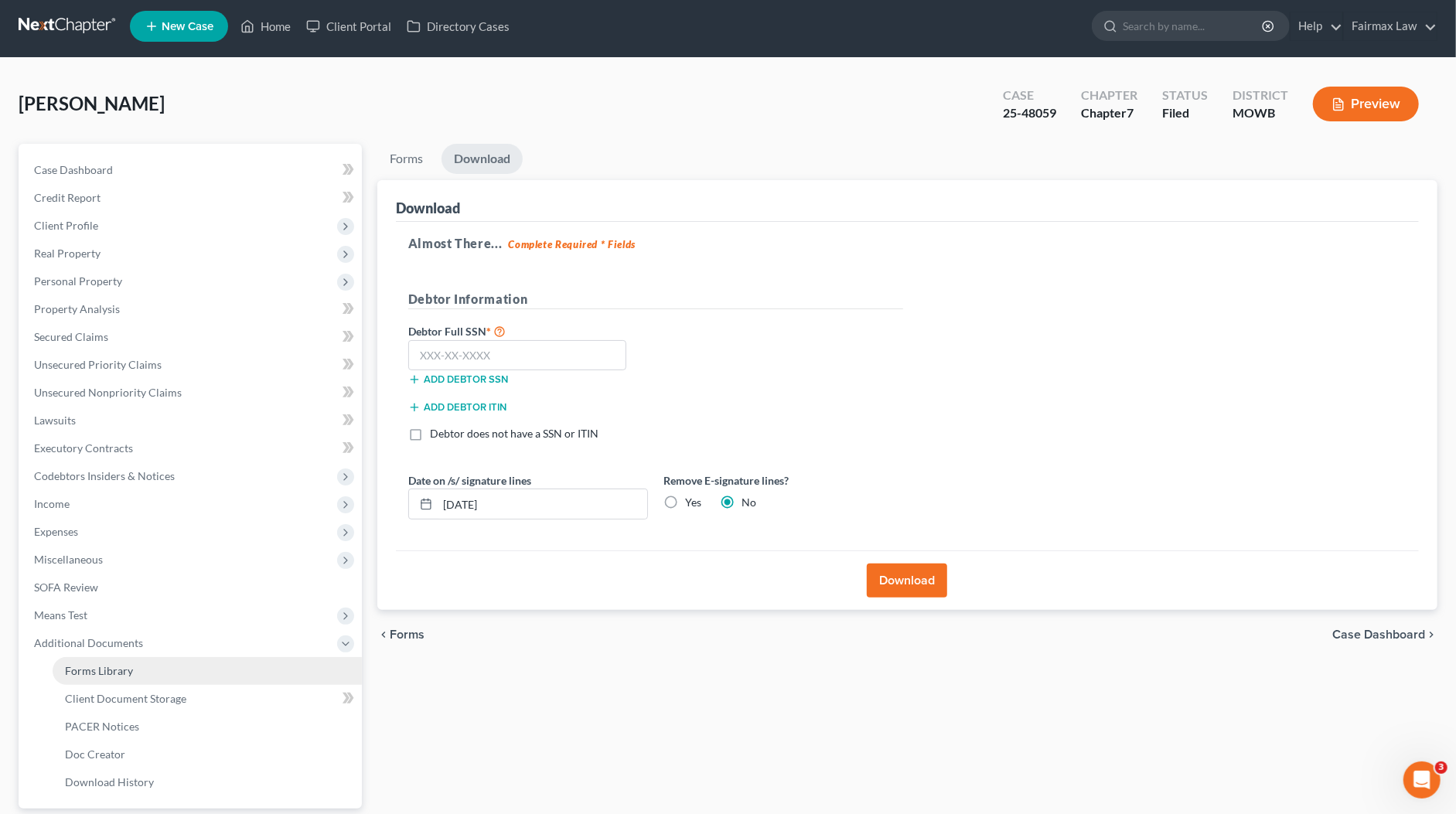
click at [152, 667] on link "Forms Library" at bounding box center [206, 671] width 309 height 27
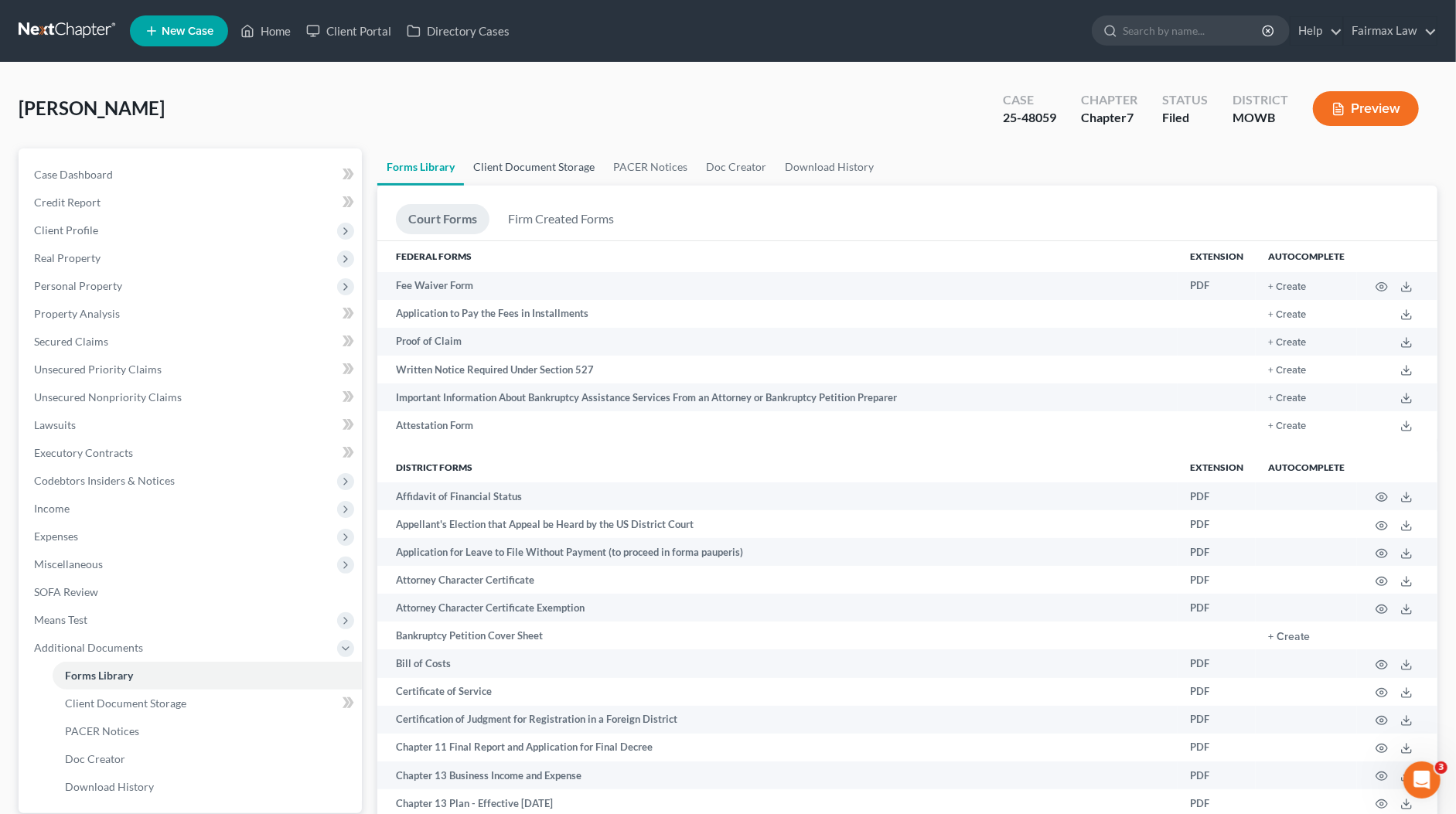
click at [556, 166] on link "Client Document Storage" at bounding box center [534, 167] width 140 height 37
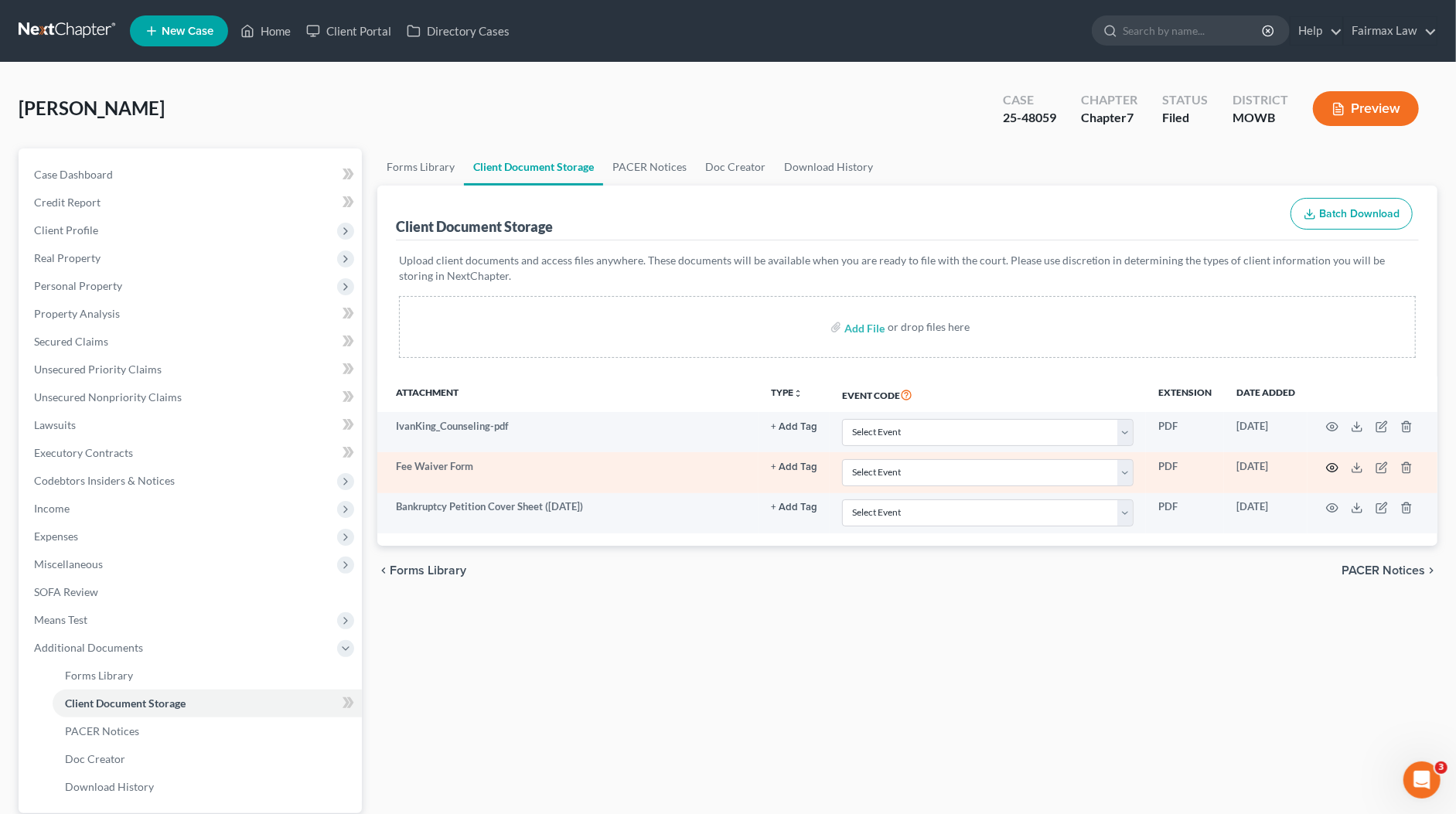
click at [1332, 466] on circle "button" at bounding box center [1332, 467] width 3 height 3
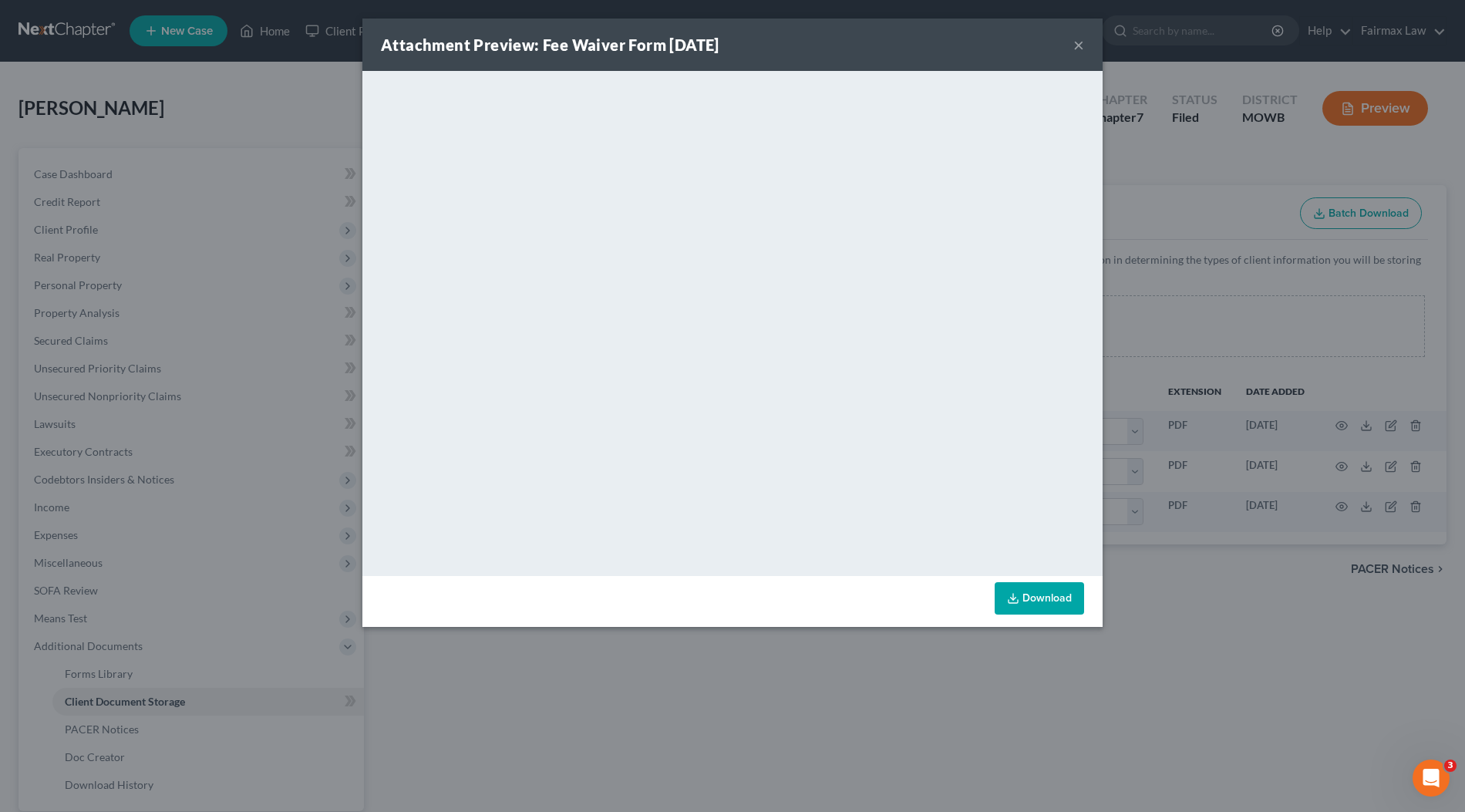
click at [1234, 368] on div "Attachment Preview: Fee Waiver Form 08/06/2025 × <object ng-attr-data='https://…" at bounding box center [732, 406] width 1465 height 812
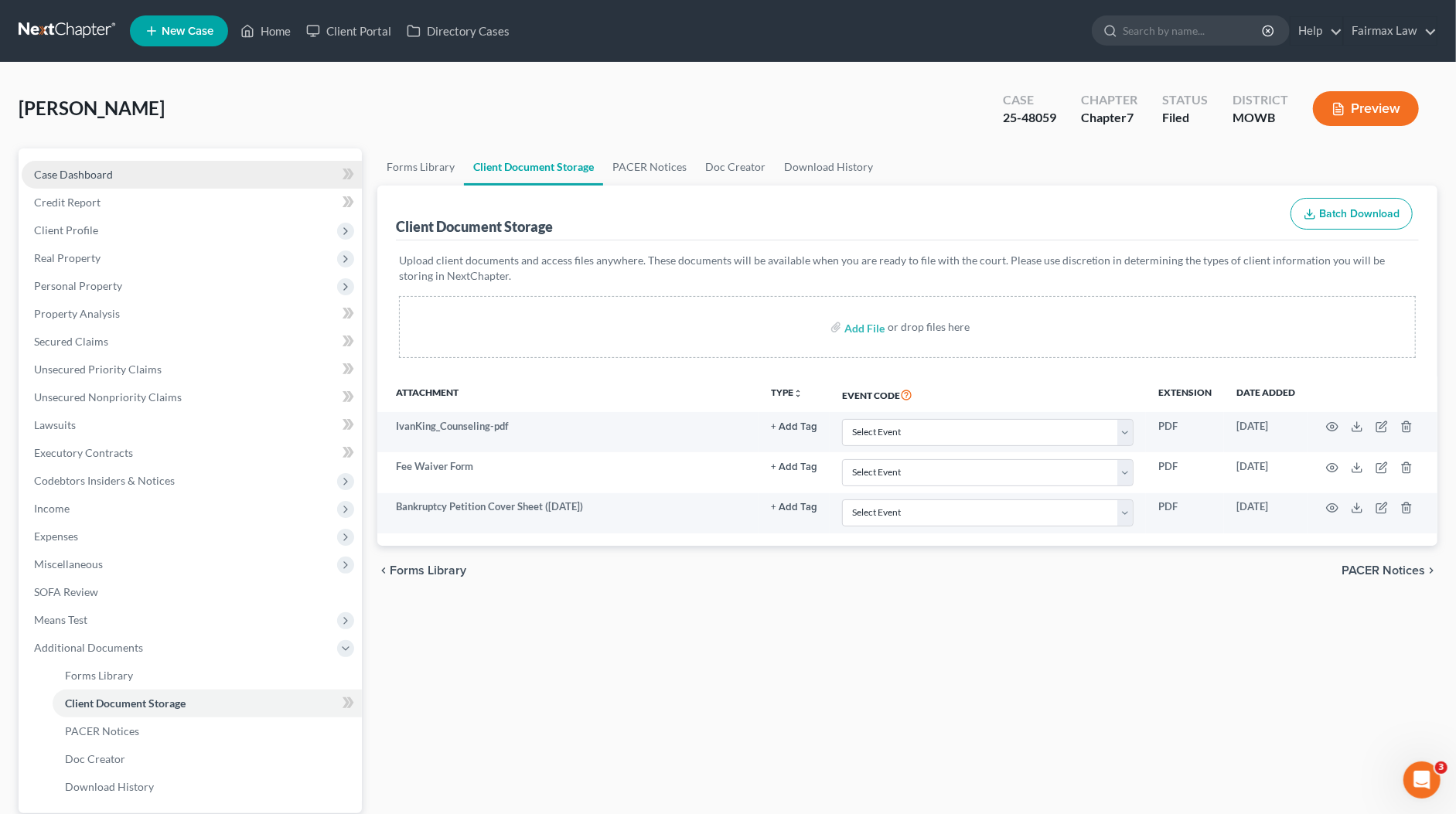
click at [69, 181] on link "Case Dashboard" at bounding box center [191, 174] width 340 height 27
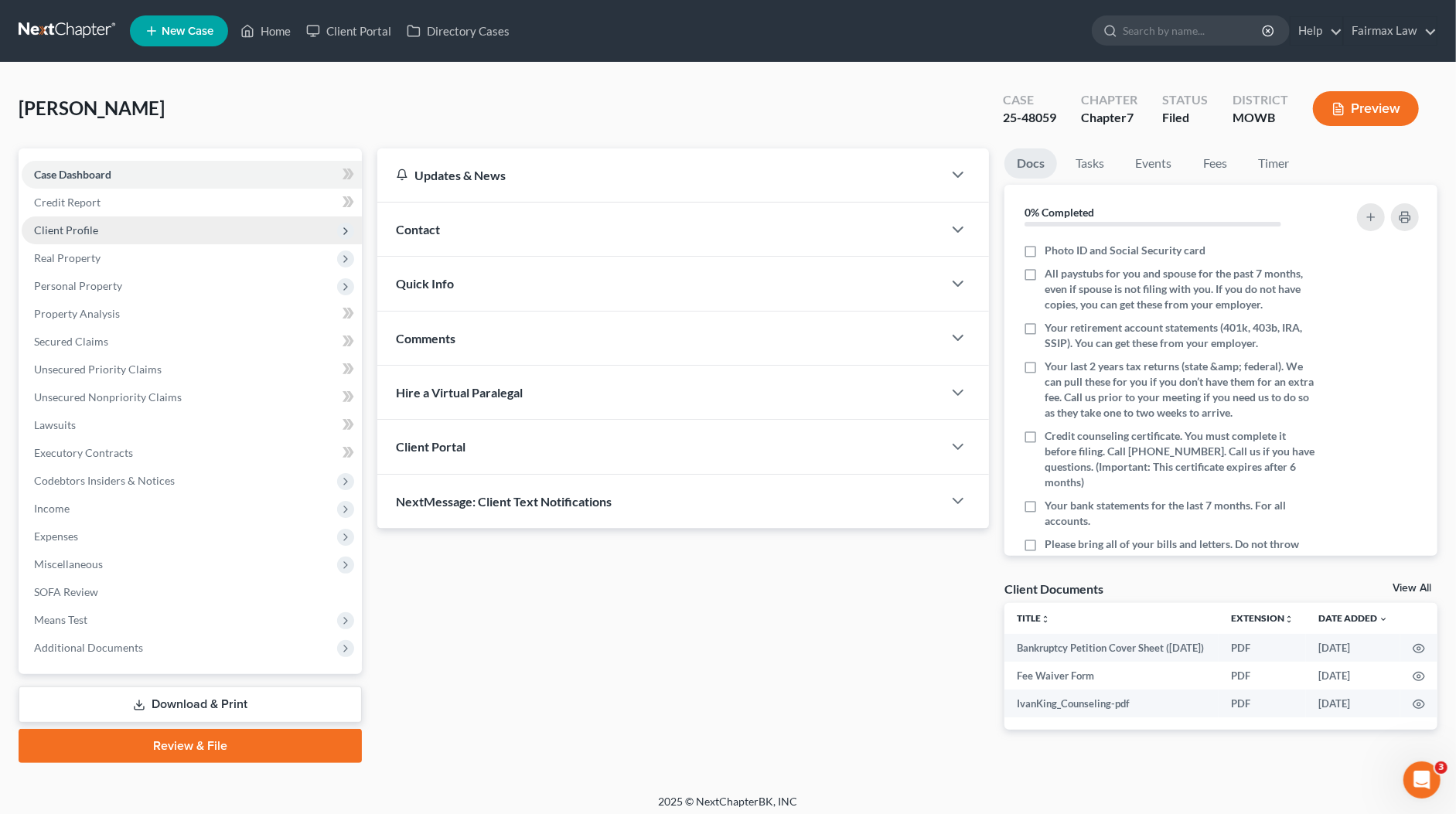
click at [64, 227] on span "Client Profile" at bounding box center [66, 229] width 64 height 13
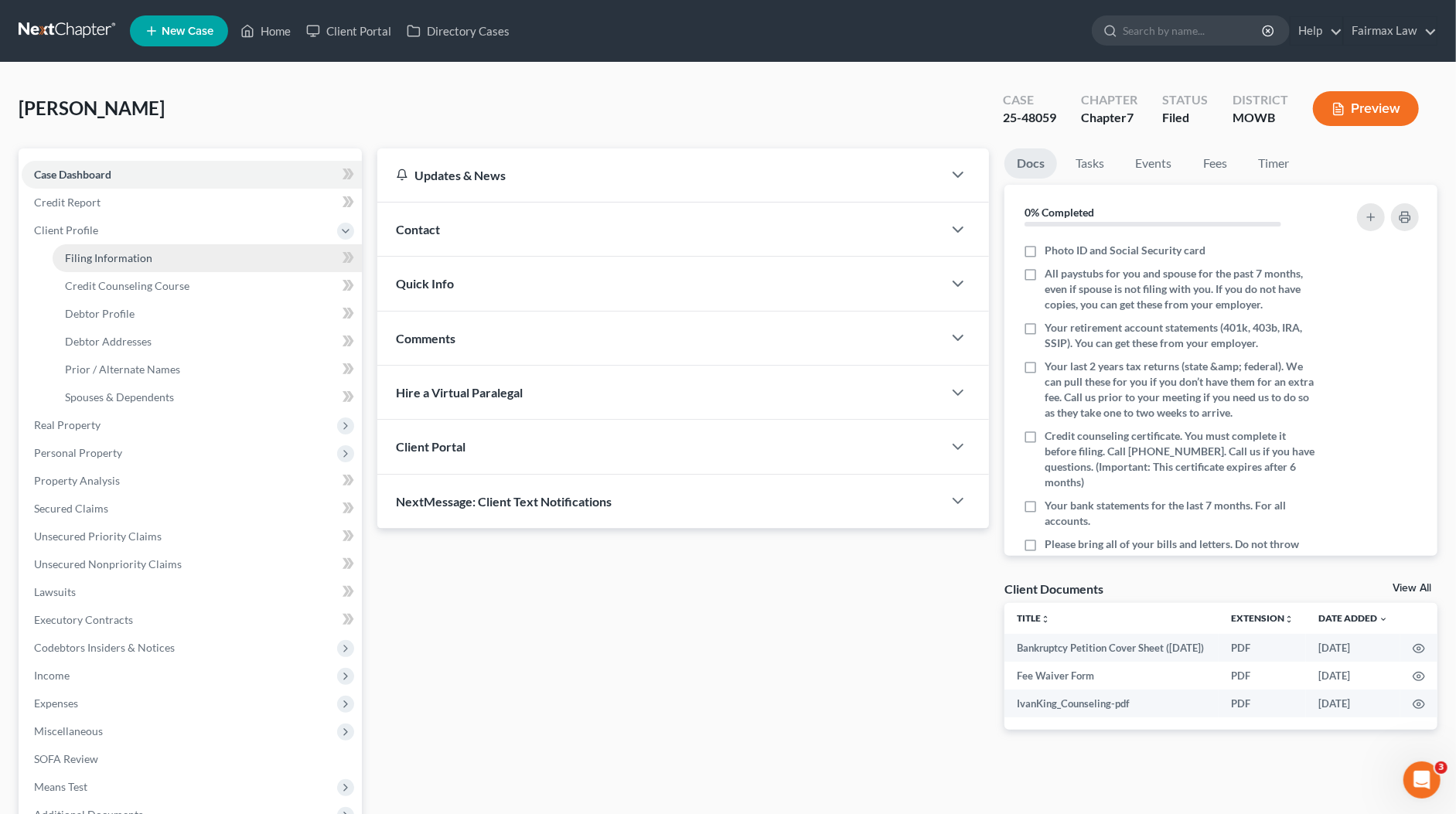
click at [128, 256] on span "Filing Information" at bounding box center [108, 258] width 88 height 13
select select "1"
select select "0"
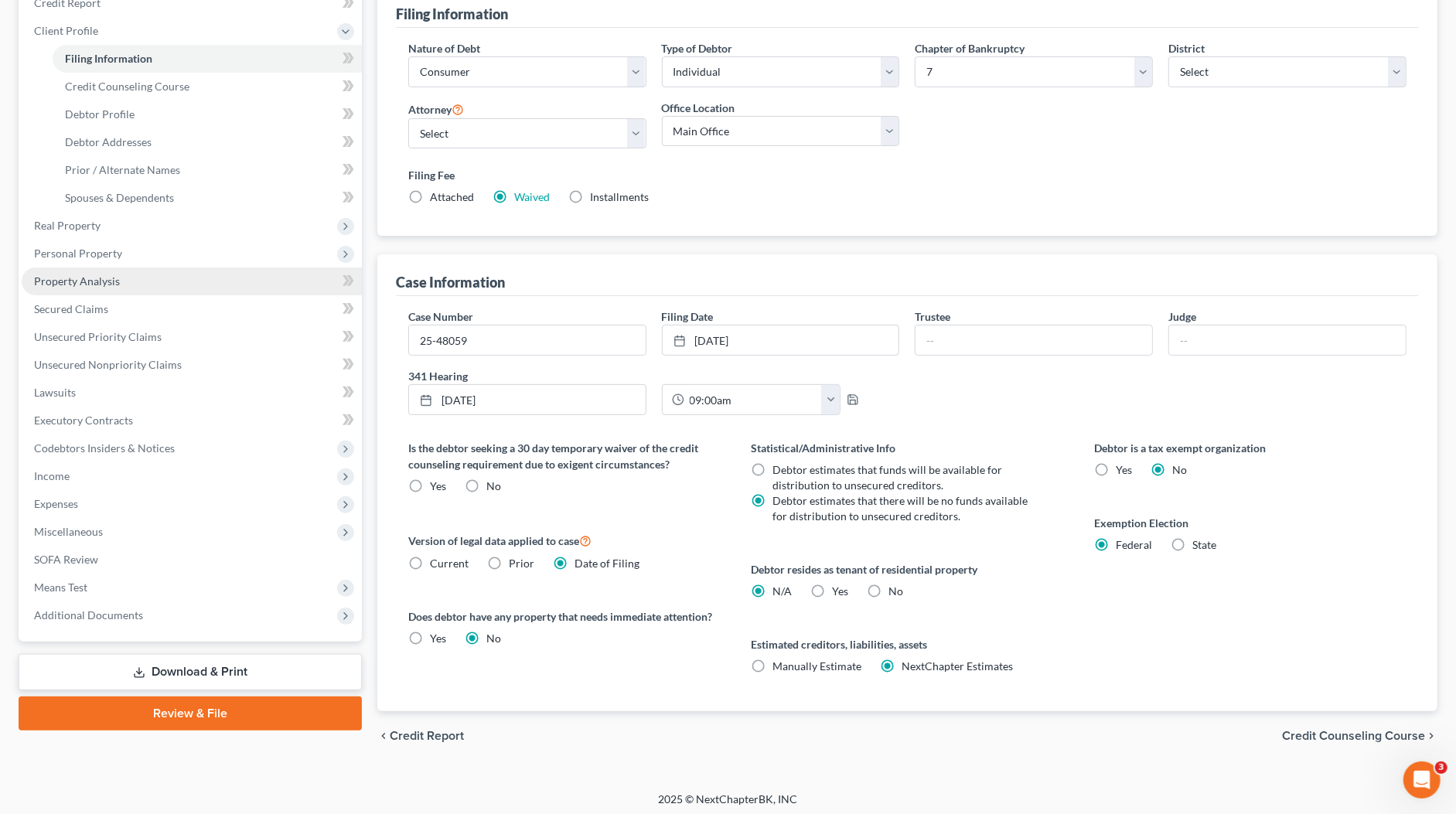
scroll to position [199, 0]
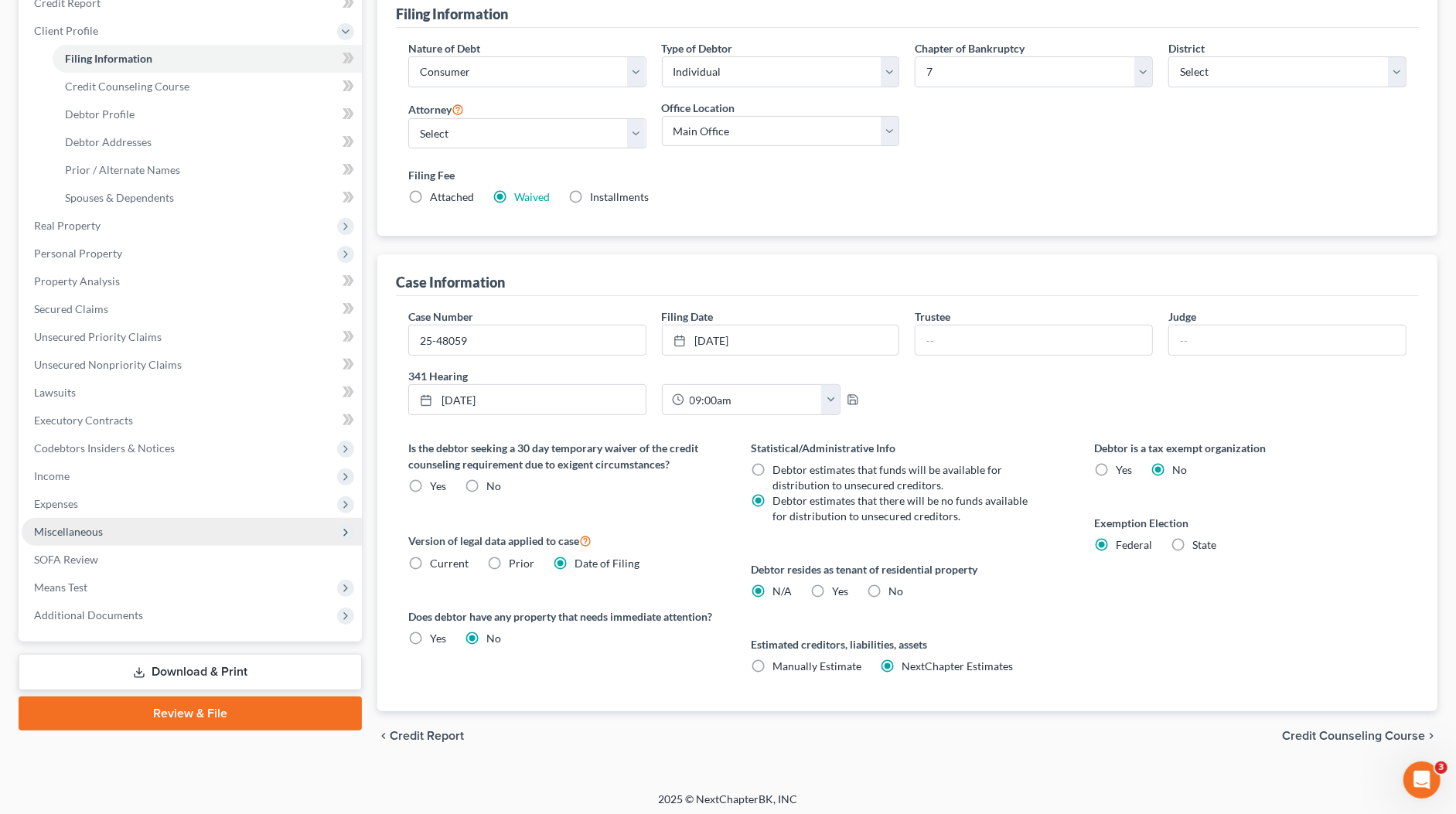
click at [98, 531] on span "Miscellaneous" at bounding box center [68, 531] width 69 height 13
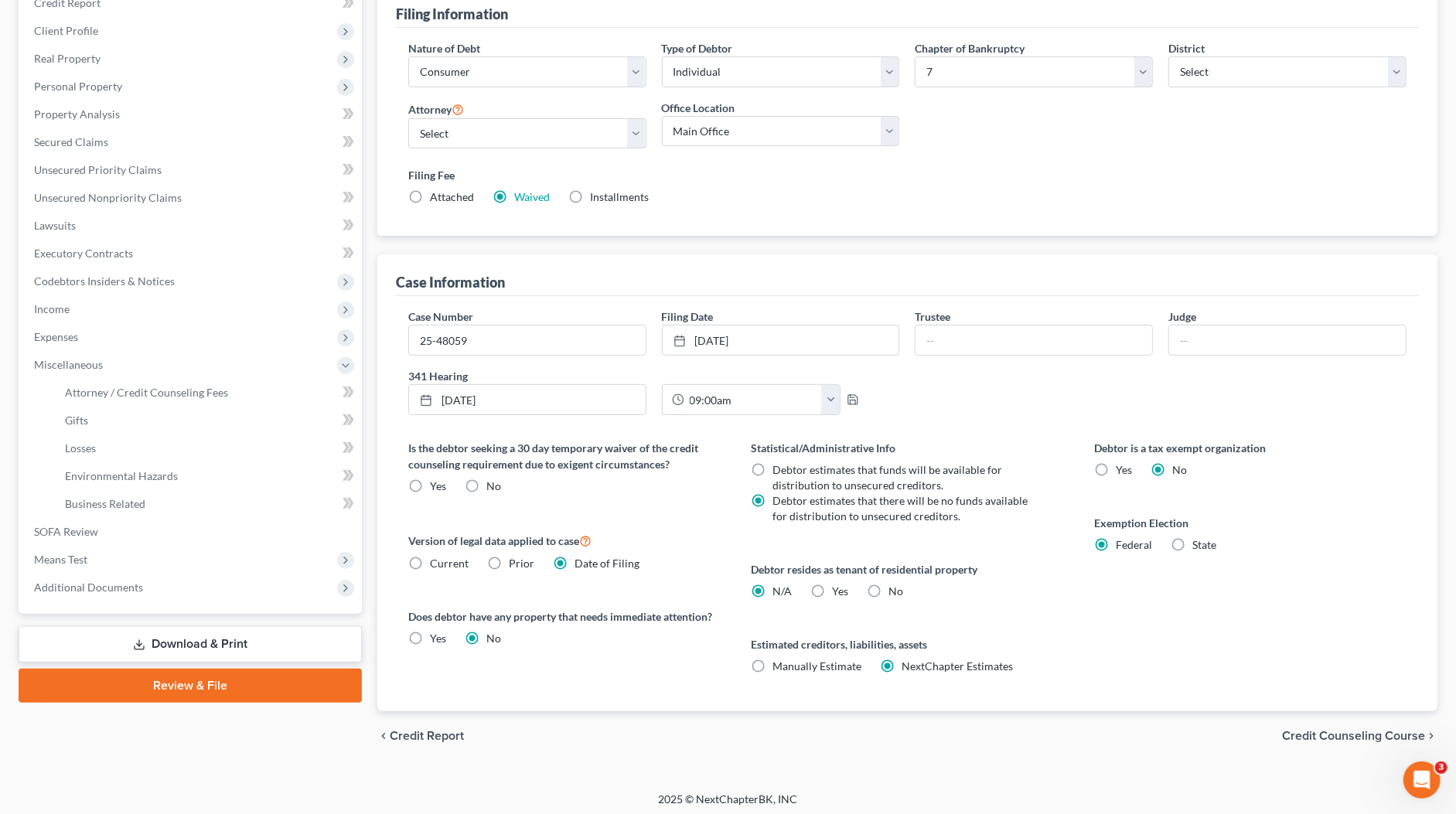
click at [143, 634] on link "Download & Print" at bounding box center [190, 644] width 343 height 36
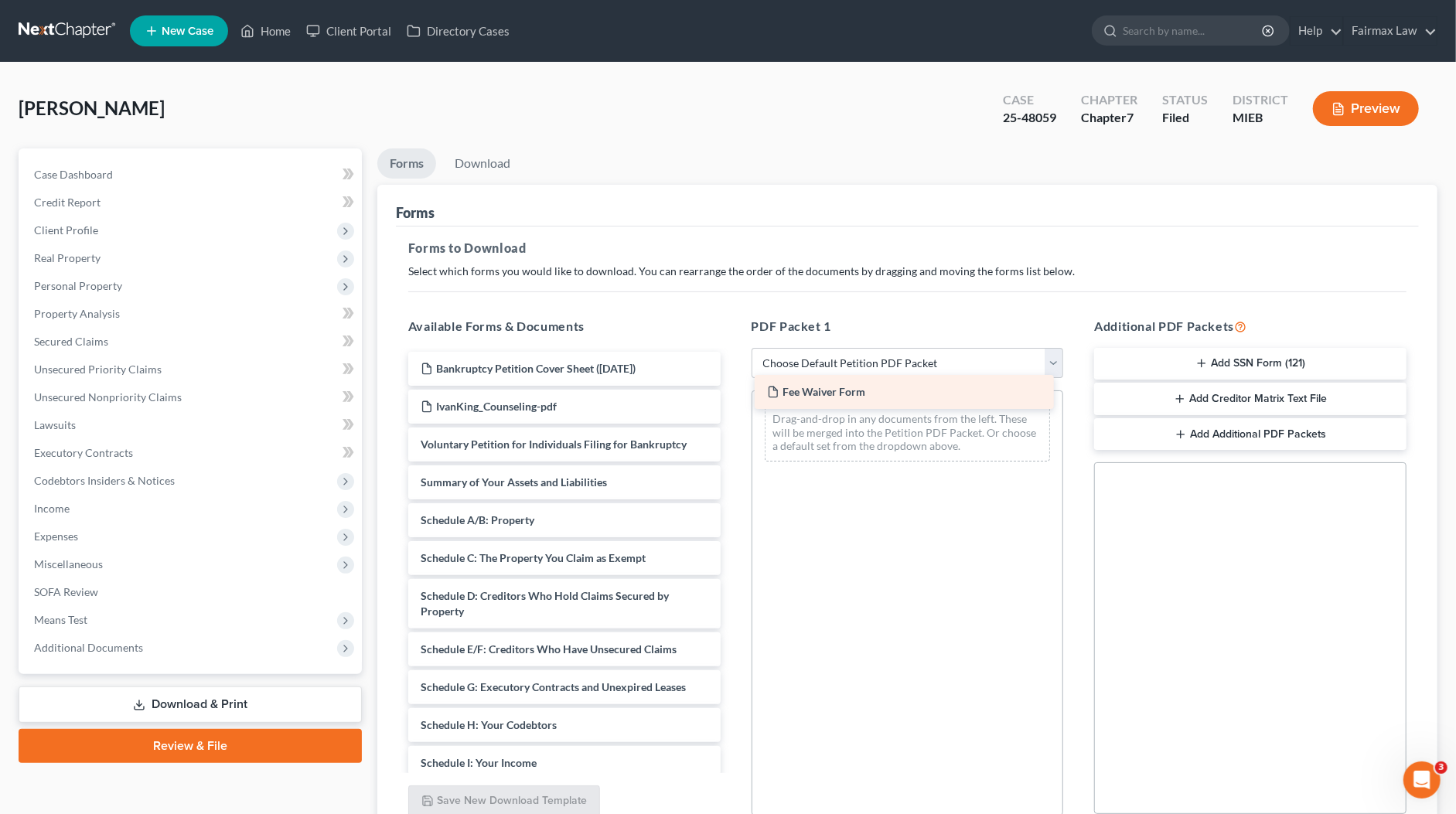
drag, startPoint x: 528, startPoint y: 406, endPoint x: 875, endPoint y: 392, distance: 347.3
click at [733, 392] on div "Fee Waiver Form Bankruptcy Petition Cover Sheet (08/08/2025) Fee Waiver Form Iv…" at bounding box center [564, 767] width 337 height 831
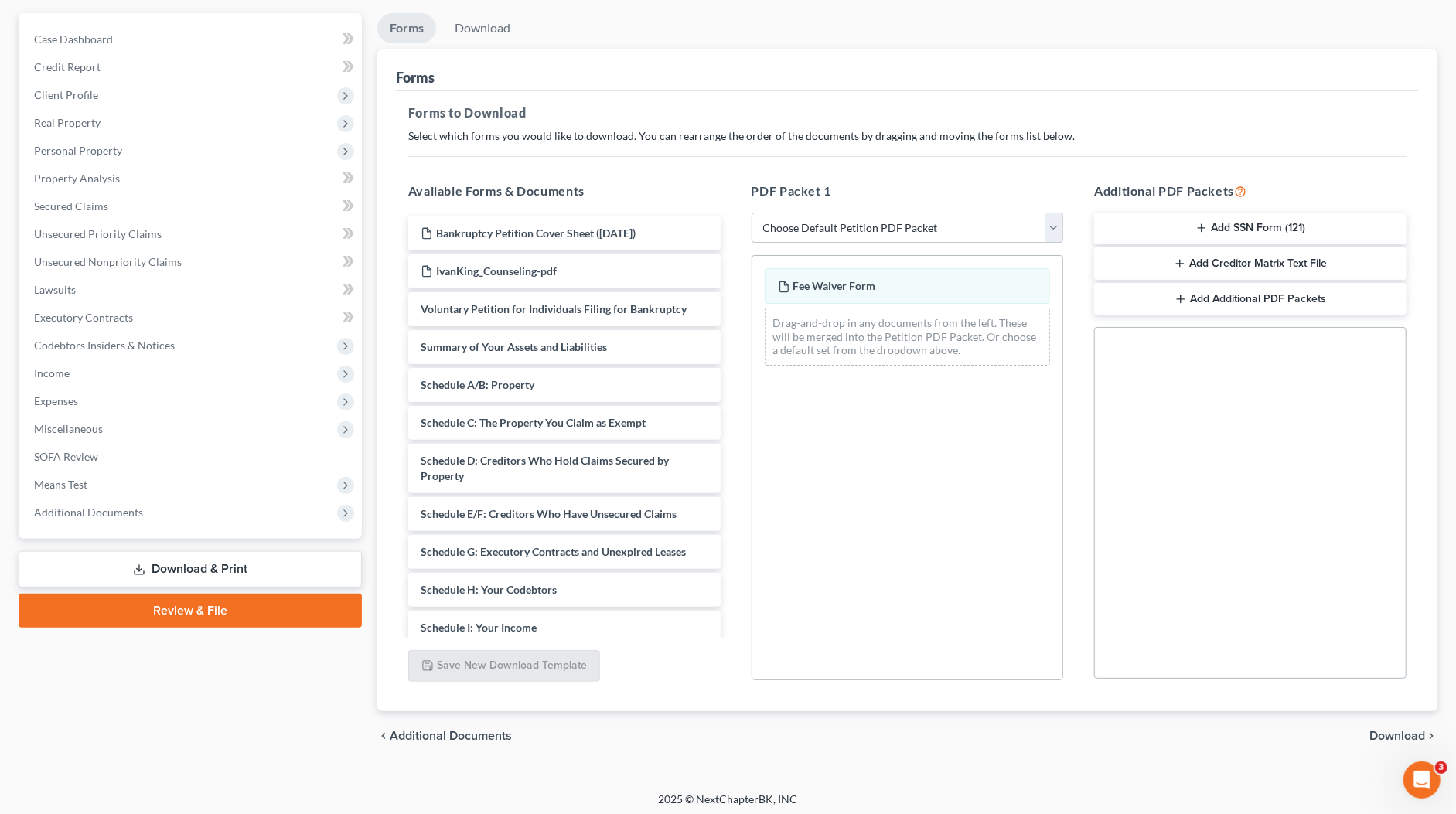
scroll to position [138, 0]
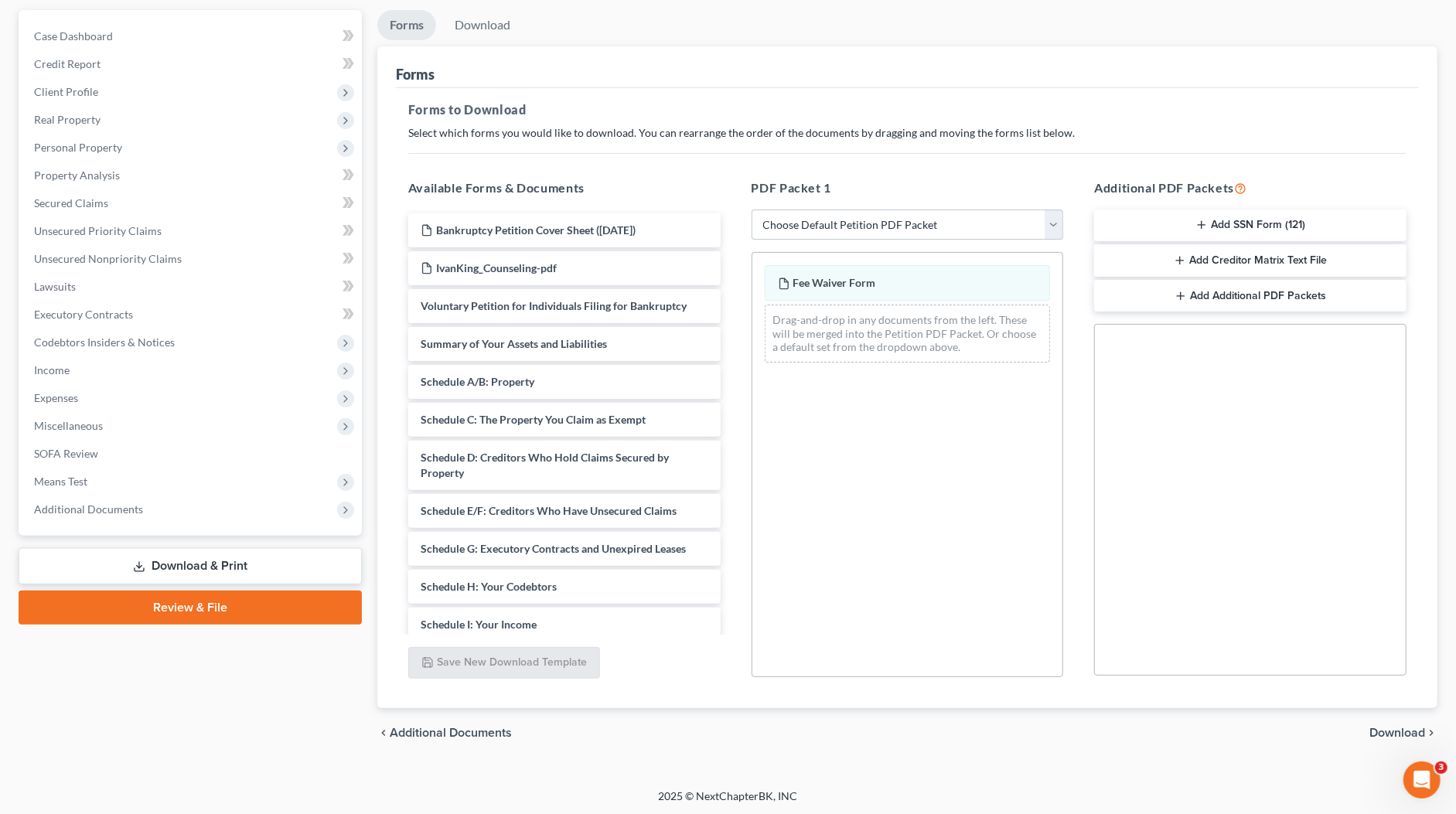
drag, startPoint x: 1383, startPoint y: 725, endPoint x: 1382, endPoint y: 712, distance: 13.0
click at [1383, 726] on span "Download" at bounding box center [1397, 733] width 56 height 12
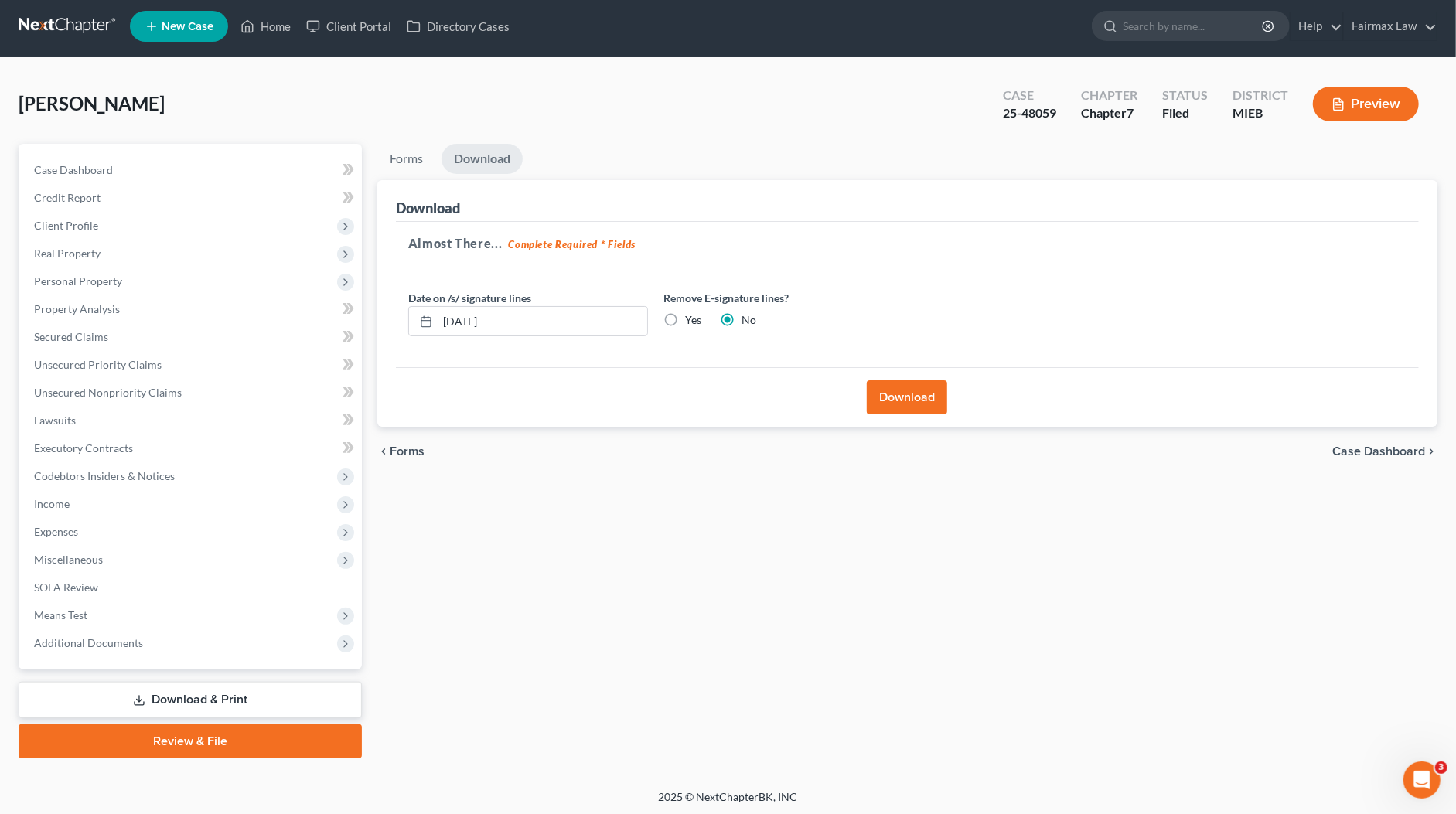
click at [878, 399] on button "Download" at bounding box center [907, 397] width 81 height 34
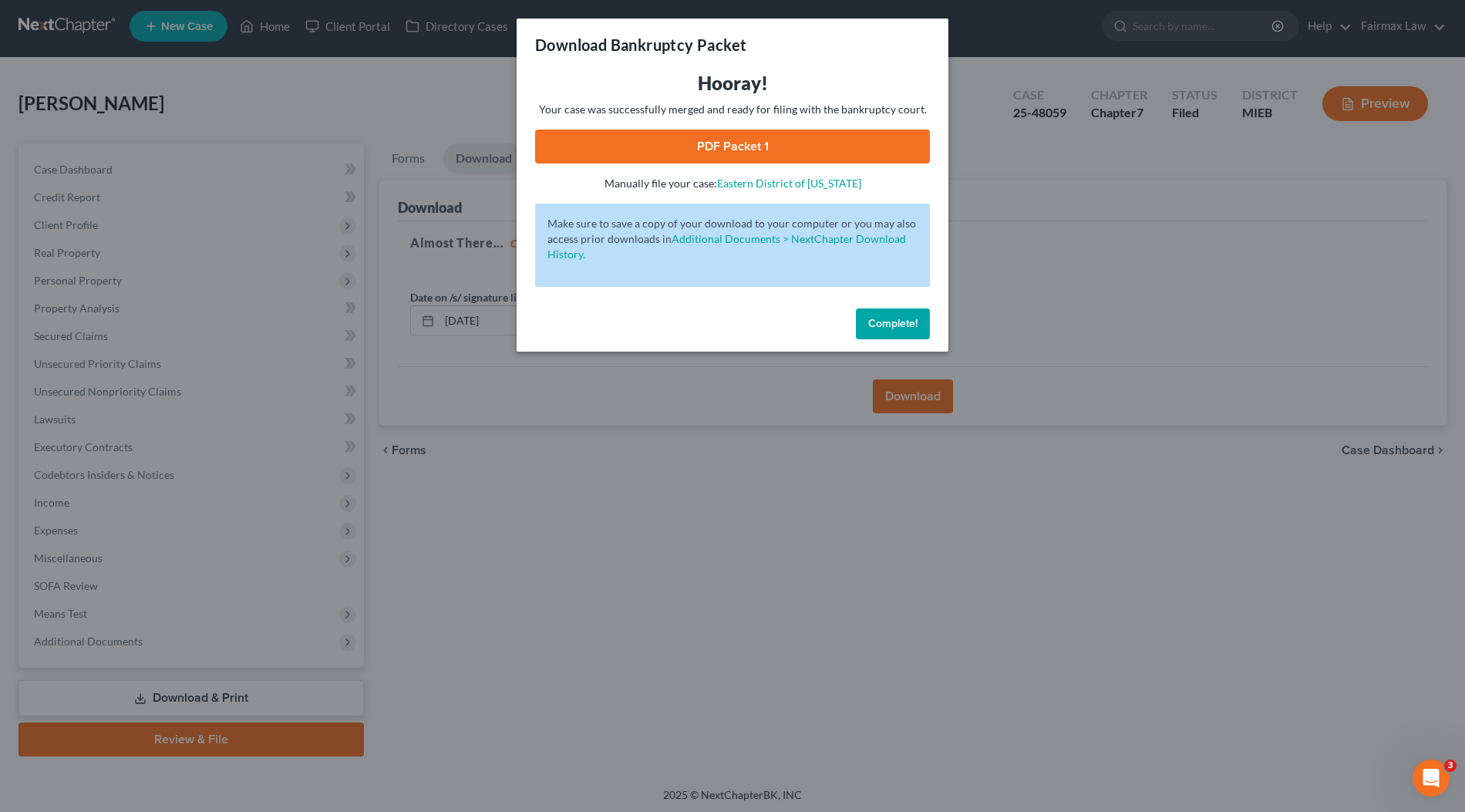
click at [775, 154] on link "PDF Packet 1" at bounding box center [732, 147] width 395 height 34
click at [1109, 86] on div "Download Bankruptcy Packet Hooray! Your case was successfully merged and ready …" at bounding box center [732, 406] width 1465 height 812
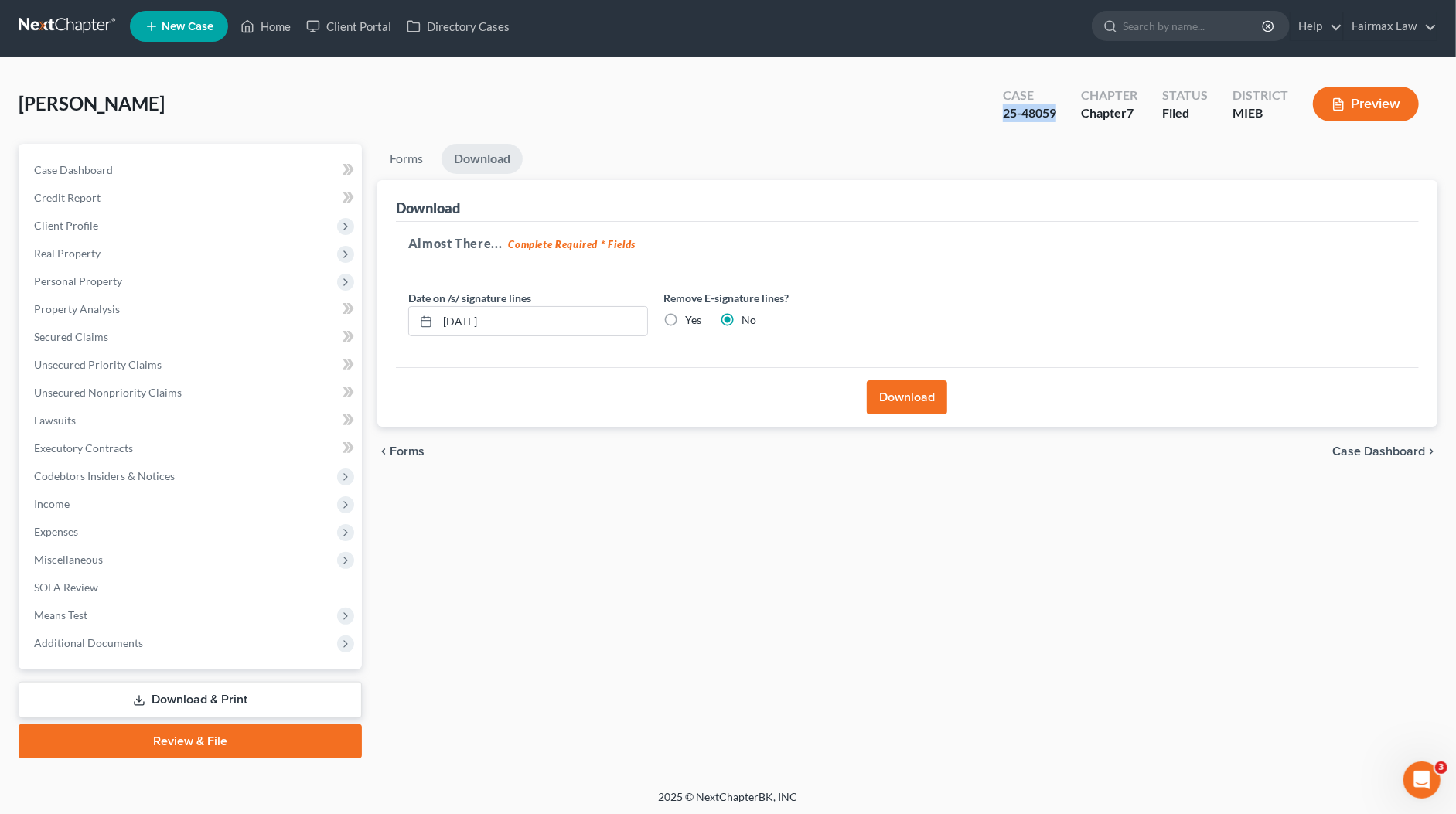
drag, startPoint x: 1057, startPoint y: 114, endPoint x: 1004, endPoint y: 112, distance: 53.0
click at [1004, 112] on div "Case 25-48059" at bounding box center [1030, 105] width 78 height 45
copy div "25-48059"
